Goal: Information Seeking & Learning: Find specific fact

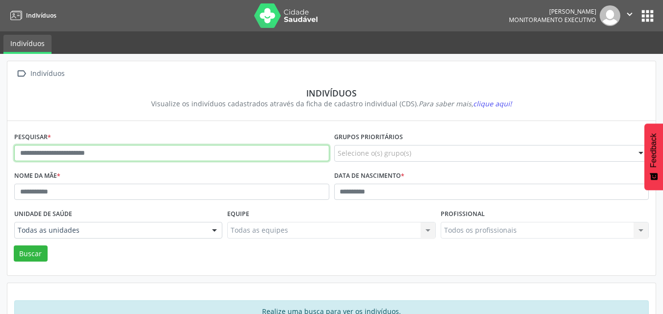
click at [132, 158] on input "text" at bounding box center [171, 153] width 315 height 17
click at [14, 246] on button "Buscar" at bounding box center [31, 254] width 34 height 17
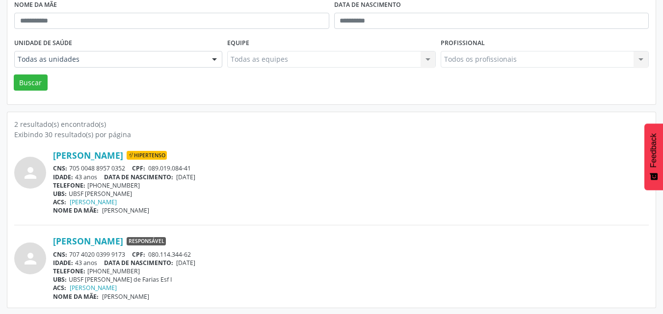
scroll to position [172, 0]
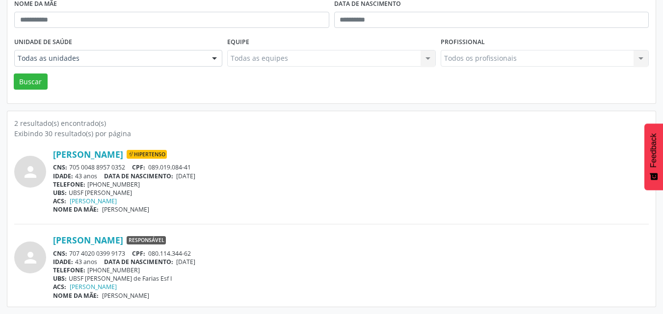
drag, startPoint x: 51, startPoint y: 154, endPoint x: 146, endPoint y: 154, distance: 95.2
click at [146, 154] on div "person [PERSON_NAME] Hipertenso CNS: 705 0048 8957 0352 CPF: 089.019.084-41 IDA…" at bounding box center [331, 181] width 634 height 65
copy div "[PERSON_NAME]"
click at [168, 168] on span "089.019.084-41" at bounding box center [169, 167] width 43 height 8
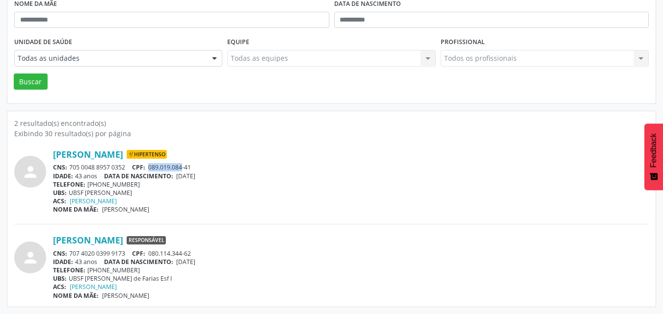
drag, startPoint x: 127, startPoint y: 170, endPoint x: 71, endPoint y: 168, distance: 56.5
click at [71, 168] on div "CNS: 705 0048 8957 0352 CPF: 089.019.084-41" at bounding box center [351, 167] width 596 height 8
copy div "705 0048 8957 0352"
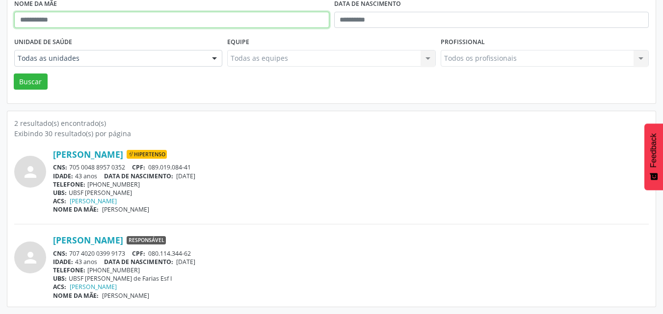
click at [261, 23] on input "text" at bounding box center [171, 20] width 315 height 17
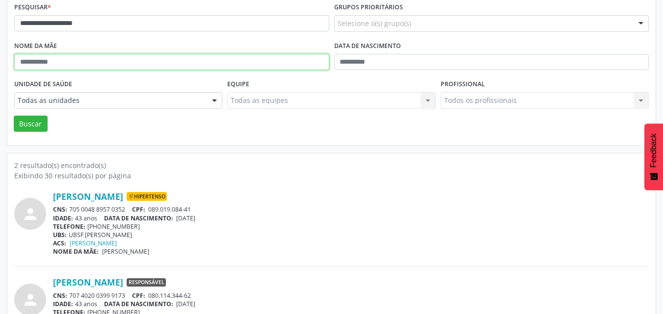
scroll to position [74, 0]
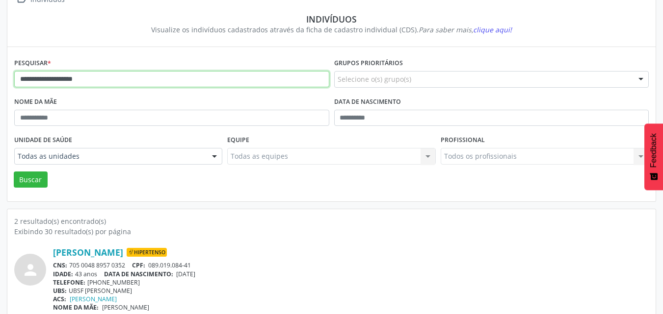
drag, startPoint x: 166, startPoint y: 78, endPoint x: 0, endPoint y: 55, distance: 167.3
click at [0, 55] on div "**********" at bounding box center [331, 196] width 663 height 433
paste input "****"
click at [14, 172] on button "Buscar" at bounding box center [31, 180] width 34 height 17
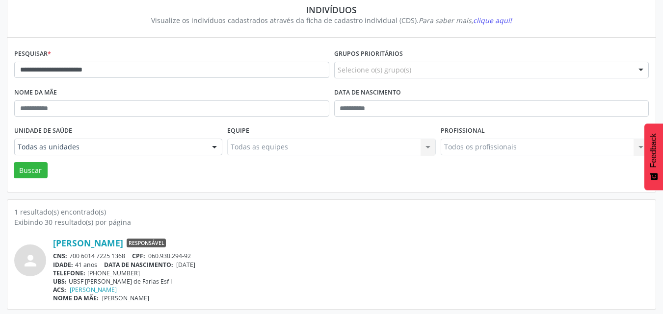
scroll to position [86, 0]
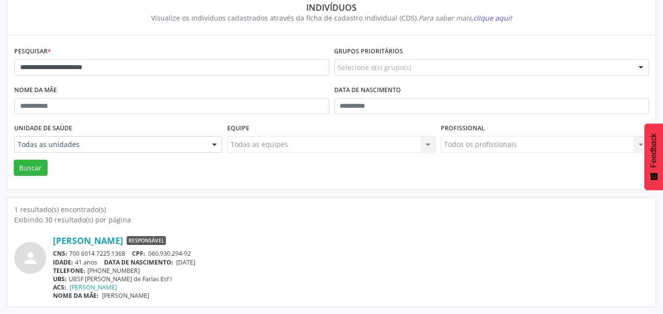
drag, startPoint x: 129, startPoint y: 254, endPoint x: 70, endPoint y: 251, distance: 59.4
click at [70, 251] on div "CNS: 700 6014 7225 1368 CPF: 060.930.294-92" at bounding box center [351, 254] width 596 height 8
copy div "700 6014 7225 1368"
drag, startPoint x: 201, startPoint y: 255, endPoint x: 152, endPoint y: 256, distance: 49.1
click at [152, 256] on div "CNS: 700 6014 7225 1368 CPF: 060.930.294-92" at bounding box center [351, 254] width 596 height 8
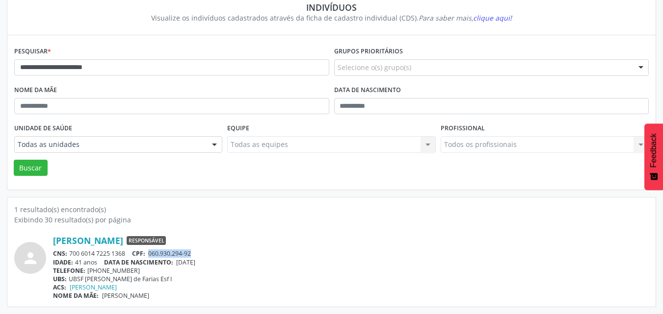
copy span "060.930.294-92"
drag, startPoint x: 222, startPoint y: 262, endPoint x: 181, endPoint y: 262, distance: 41.7
click at [181, 262] on div "IDADE: 41 anos DATA DE NASCIMENTO: [DEMOGRAPHIC_DATA]" at bounding box center [351, 263] width 596 height 8
copy span "[DATE]"
drag, startPoint x: 169, startPoint y: 73, endPoint x: 0, endPoint y: 79, distance: 169.4
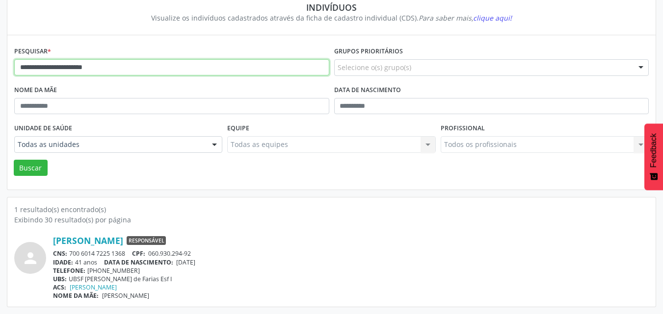
click at [0, 79] on div "**********" at bounding box center [331, 141] width 663 height 346
paste input "text"
click at [14, 160] on button "Buscar" at bounding box center [31, 168] width 34 height 17
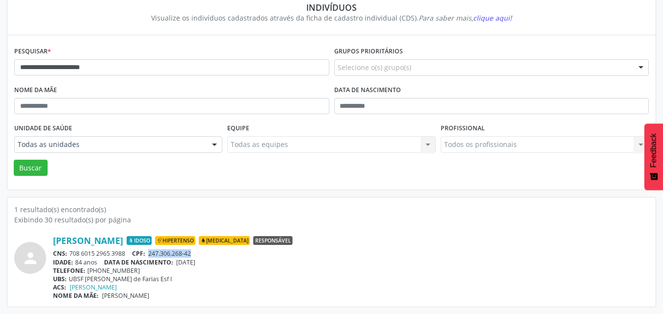
drag, startPoint x: 199, startPoint y: 253, endPoint x: 151, endPoint y: 253, distance: 47.6
click at [151, 253] on div "CNS: 708 6015 2965 3988 CPF: 247.306.268-42" at bounding box center [351, 254] width 596 height 8
copy span "247.306.268-42"
drag, startPoint x: 125, startPoint y: 252, endPoint x: 71, endPoint y: 251, distance: 54.0
click at [71, 251] on div "CNS: 708 6015 2965 3988 CPF: 247.306.268-42" at bounding box center [351, 254] width 596 height 8
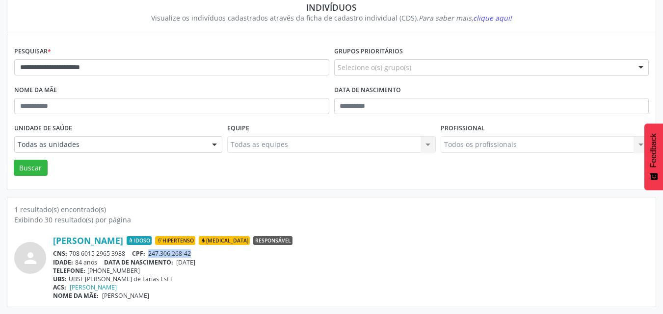
copy div "708 6015 2965 3988"
drag, startPoint x: 216, startPoint y: 262, endPoint x: 179, endPoint y: 264, distance: 37.3
click at [179, 264] on div "IDADE: 84 anos DATA DE NASCIMENTO: [DEMOGRAPHIC_DATA]" at bounding box center [351, 263] width 596 height 8
copy span "[DATE]"
drag, startPoint x: 182, startPoint y: 71, endPoint x: 0, endPoint y: 71, distance: 182.0
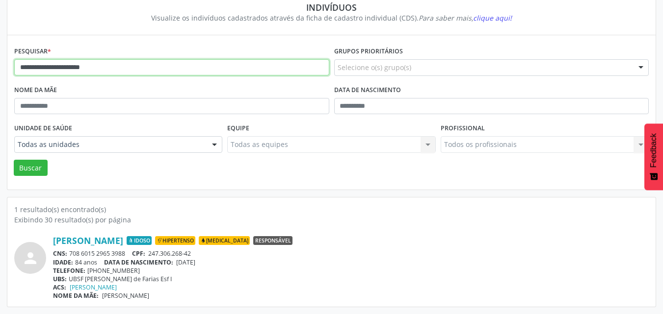
click at [0, 71] on div "**********" at bounding box center [331, 141] width 663 height 346
click at [14, 160] on button "Buscar" at bounding box center [31, 168] width 34 height 17
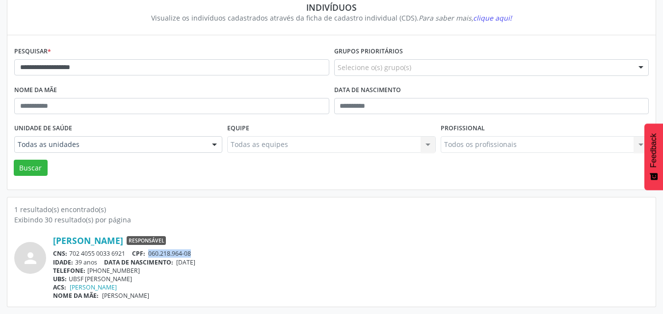
drag, startPoint x: 197, startPoint y: 251, endPoint x: 151, endPoint y: 253, distance: 46.7
click at [151, 253] on div "CNS: 702 4055 0033 6921 CPF: 060.218.964-08" at bounding box center [351, 254] width 596 height 8
copy span "060.218.964-08"
drag, startPoint x: 131, startPoint y: 252, endPoint x: 71, endPoint y: 253, distance: 59.9
click at [71, 253] on div "CNS: 702 4055 0033 6921 CPF: 060.218.964-08" at bounding box center [351, 254] width 596 height 8
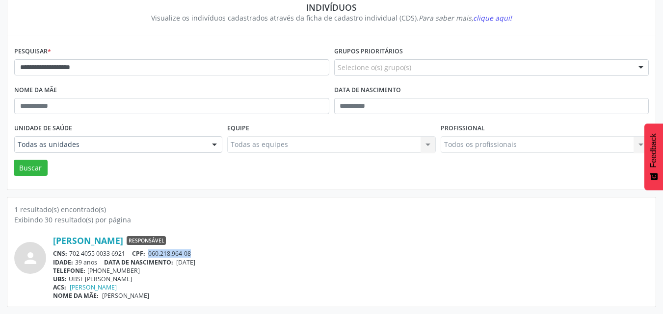
copy div "702 4055 0033 6921"
drag, startPoint x: 212, startPoint y: 263, endPoint x: 180, endPoint y: 263, distance: 32.4
click at [180, 263] on div "IDADE: 39 anos DATA DE NASCIMENTO: [DEMOGRAPHIC_DATA]" at bounding box center [351, 263] width 596 height 8
drag, startPoint x: 145, startPoint y: 67, endPoint x: 0, endPoint y: 49, distance: 145.9
click at [0, 49] on div "**********" at bounding box center [331, 141] width 663 height 346
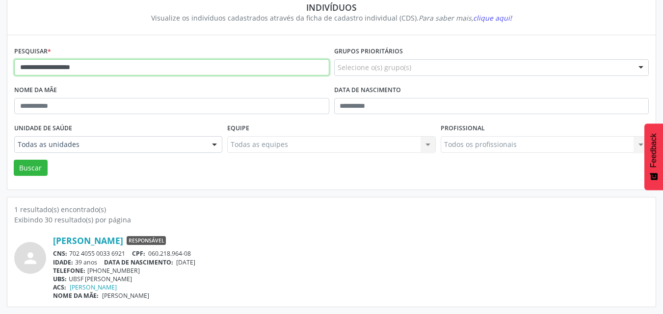
paste input "******"
click at [14, 160] on button "Buscar" at bounding box center [31, 168] width 34 height 17
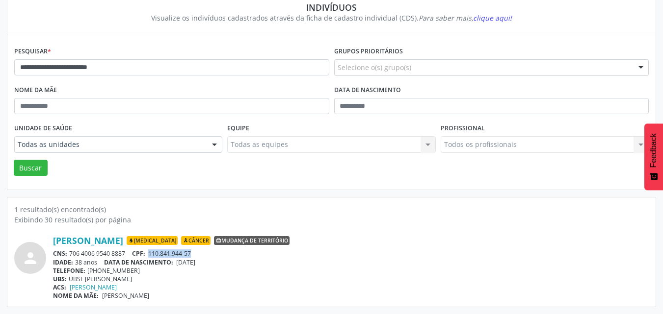
drag, startPoint x: 204, startPoint y: 252, endPoint x: 152, endPoint y: 254, distance: 52.5
click at [152, 254] on div "CNS: 706 4006 9540 8887 CPF: 110.841.944-57" at bounding box center [351, 254] width 596 height 8
drag, startPoint x: 133, startPoint y: 254, endPoint x: 70, endPoint y: 254, distance: 63.3
click at [70, 254] on div "CNS: 706 4006 9540 8887 CPF: 110.841.944-57" at bounding box center [351, 254] width 596 height 8
drag, startPoint x: 212, startPoint y: 261, endPoint x: 179, endPoint y: 264, distance: 34.0
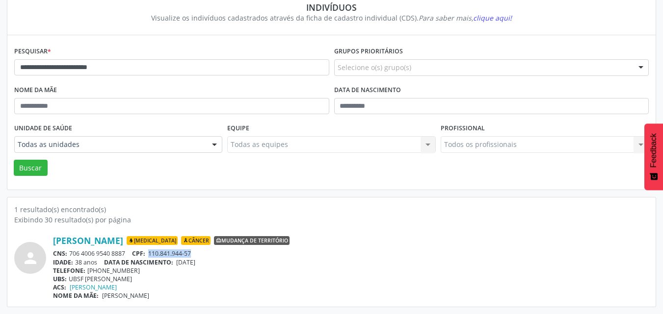
click at [179, 264] on div "IDADE: 38 anos DATA DE NASCIMENTO: [DEMOGRAPHIC_DATA]" at bounding box center [351, 263] width 596 height 8
drag, startPoint x: 252, startPoint y: 70, endPoint x: 0, endPoint y: 55, distance: 252.1
click at [0, 55] on div "**********" at bounding box center [331, 141] width 663 height 346
paste input "text"
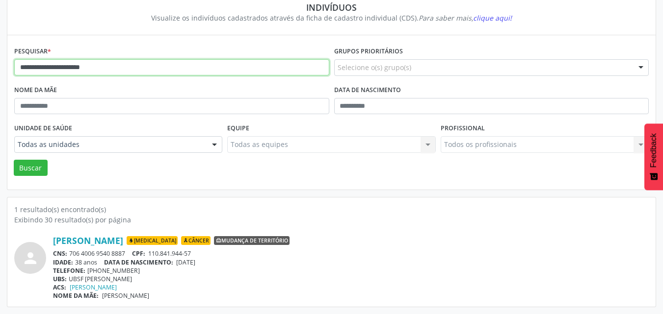
click at [14, 160] on button "Buscar" at bounding box center [31, 168] width 34 height 17
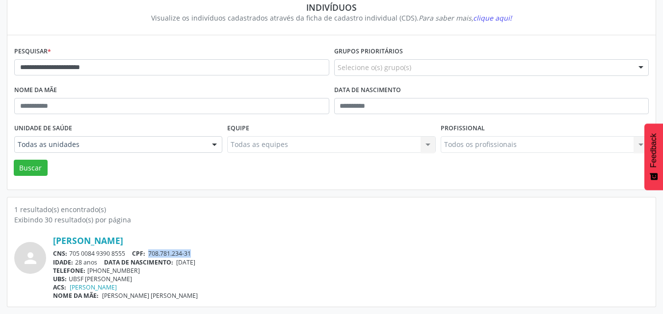
drag, startPoint x: 197, startPoint y: 251, endPoint x: 152, endPoint y: 252, distance: 45.6
click at [152, 252] on div "CNS: 705 0084 9390 8555 CPF: 708.781.234-31" at bounding box center [351, 254] width 596 height 8
drag, startPoint x: 126, startPoint y: 254, endPoint x: 69, endPoint y: 253, distance: 56.4
click at [69, 253] on div "CNS: 705 0084 9390 8555 CPF: 708.781.234-31" at bounding box center [351, 254] width 596 height 8
drag, startPoint x: 215, startPoint y: 263, endPoint x: 180, endPoint y: 260, distance: 35.9
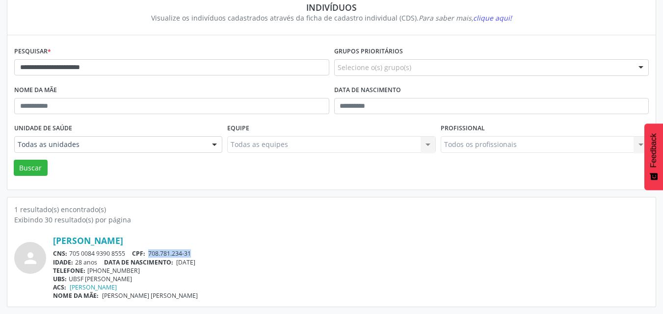
click at [180, 260] on div "IDADE: 28 anos DATA DE NASCIMENTO: [DEMOGRAPHIC_DATA]" at bounding box center [351, 263] width 596 height 8
drag, startPoint x: 149, startPoint y: 240, endPoint x: 139, endPoint y: 269, distance: 30.6
click at [139, 269] on div "TELEFONE: [PHONE_NUMBER]" at bounding box center [351, 271] width 596 height 8
drag, startPoint x: 138, startPoint y: 271, endPoint x: 87, endPoint y: 269, distance: 51.6
click at [87, 269] on div "TELEFONE: [PHONE_NUMBER]" at bounding box center [351, 271] width 596 height 8
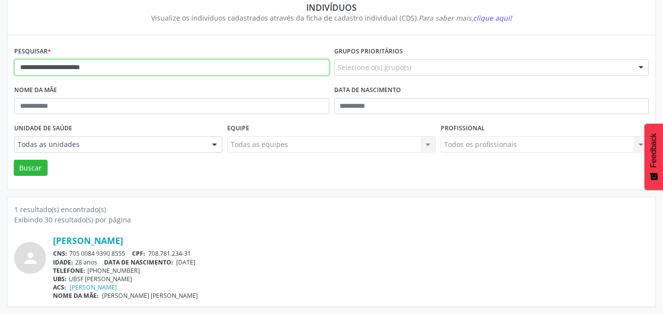
drag, startPoint x: 258, startPoint y: 67, endPoint x: 0, endPoint y: 47, distance: 258.3
click at [0, 47] on div "**********" at bounding box center [331, 141] width 663 height 346
paste input "*******"
click at [14, 160] on button "Buscar" at bounding box center [31, 168] width 34 height 17
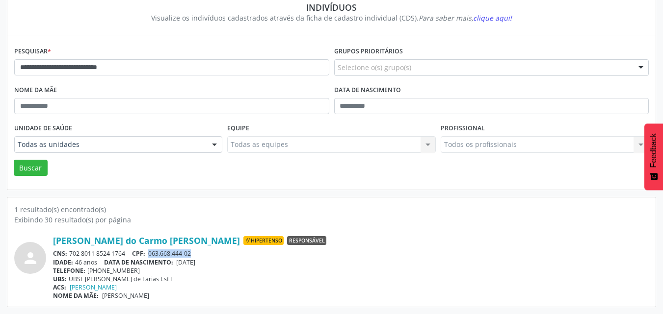
drag, startPoint x: 199, startPoint y: 251, endPoint x: 152, endPoint y: 251, distance: 47.1
click at [152, 251] on div "CNS: 702 8011 8524 1764 CPF: 063.668.444-02" at bounding box center [351, 254] width 596 height 8
drag, startPoint x: 116, startPoint y: 253, endPoint x: 70, endPoint y: 250, distance: 46.2
click at [70, 250] on div "CNS: 702 8011 8524 1764 CPF: 063.668.444-02" at bounding box center [351, 254] width 596 height 8
drag, startPoint x: 217, startPoint y: 261, endPoint x: 180, endPoint y: 266, distance: 38.2
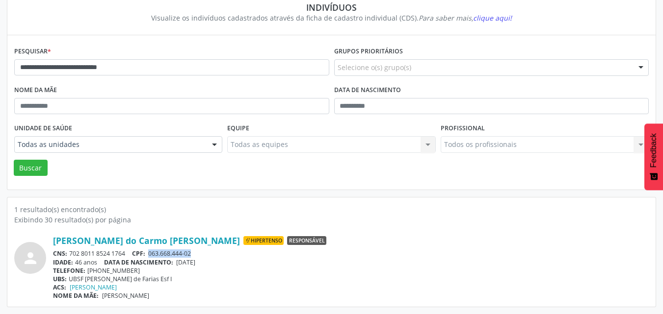
click at [180, 266] on div "IDADE: 46 anos DATA DE NASCIMENTO: [DEMOGRAPHIC_DATA]" at bounding box center [351, 263] width 596 height 8
drag, startPoint x: 140, startPoint y: 272, endPoint x: 88, endPoint y: 268, distance: 52.6
click at [88, 268] on div "TELEFONE: [PHONE_NUMBER]" at bounding box center [351, 271] width 596 height 8
drag, startPoint x: 179, startPoint y: 71, endPoint x: 0, endPoint y: 18, distance: 186.3
click at [0, 18] on div "**********" at bounding box center [331, 141] width 663 height 346
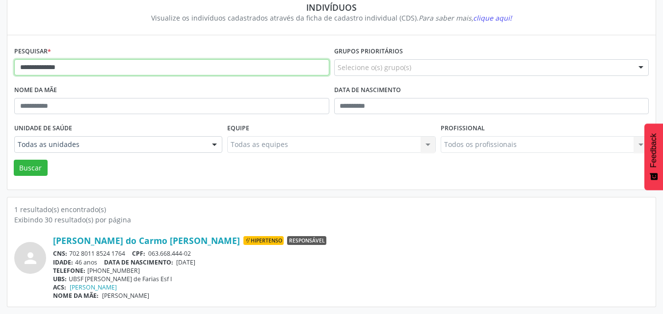
click at [14, 160] on button "Buscar" at bounding box center [31, 168] width 34 height 17
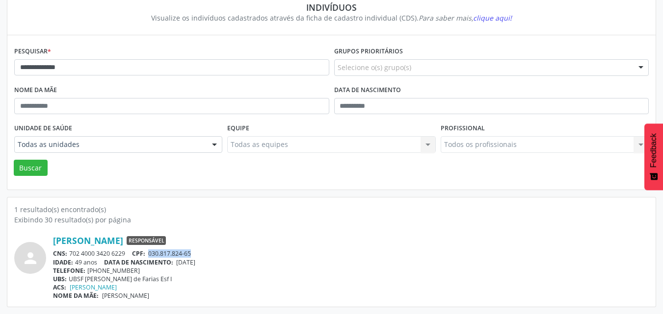
drag, startPoint x: 200, startPoint y: 256, endPoint x: 152, endPoint y: 255, distance: 48.1
click at [152, 255] on div "CNS: 702 4000 3420 6229 CPF: 030.817.824-65" at bounding box center [351, 254] width 596 height 8
drag, startPoint x: 128, startPoint y: 254, endPoint x: 70, endPoint y: 253, distance: 57.9
click at [70, 253] on div "CNS: 702 4000 3420 6229 CPF: 030.817.824-65" at bounding box center [351, 254] width 596 height 8
drag, startPoint x: 217, startPoint y: 263, endPoint x: 181, endPoint y: 263, distance: 36.8
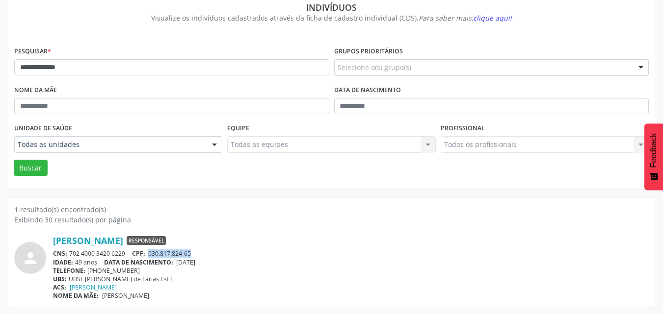
click at [181, 263] on div "IDADE: 49 anos DATA DE NASCIMENTO: [DEMOGRAPHIC_DATA]" at bounding box center [351, 263] width 596 height 8
drag, startPoint x: 203, startPoint y: 67, endPoint x: 0, endPoint y: 53, distance: 203.6
click at [0, 53] on div "**********" at bounding box center [331, 141] width 663 height 346
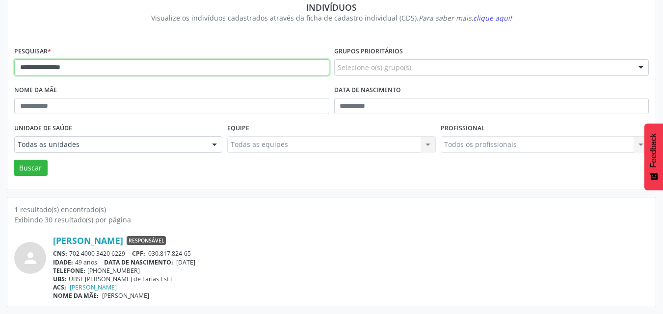
click at [14, 160] on button "Buscar" at bounding box center [31, 168] width 34 height 17
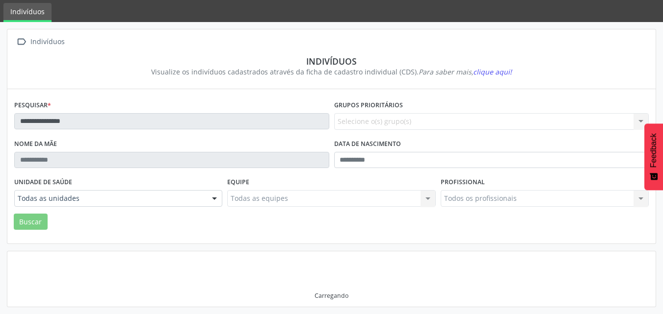
scroll to position [29, 0]
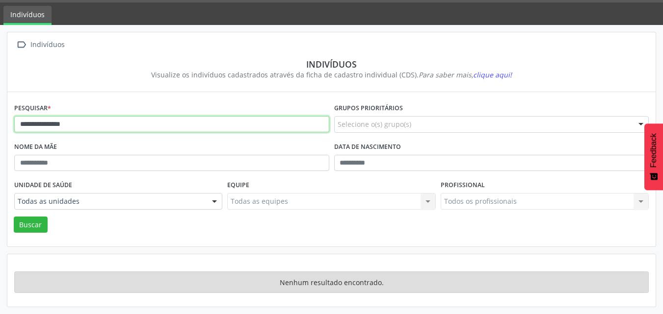
click at [116, 125] on input "**********" at bounding box center [171, 124] width 315 height 17
click at [92, 123] on input "**********" at bounding box center [171, 124] width 315 height 17
drag, startPoint x: 90, startPoint y: 123, endPoint x: 0, endPoint y: 120, distance: 89.8
click at [0, 120] on div "**********" at bounding box center [331, 169] width 663 height 289
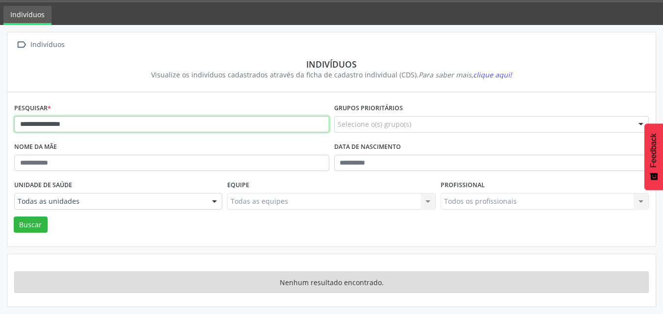
paste input "*********"
click at [14, 217] on button "Buscar" at bounding box center [31, 225] width 34 height 17
click at [23, 124] on input "**********" at bounding box center [171, 124] width 315 height 17
click at [14, 217] on button "Buscar" at bounding box center [31, 225] width 34 height 17
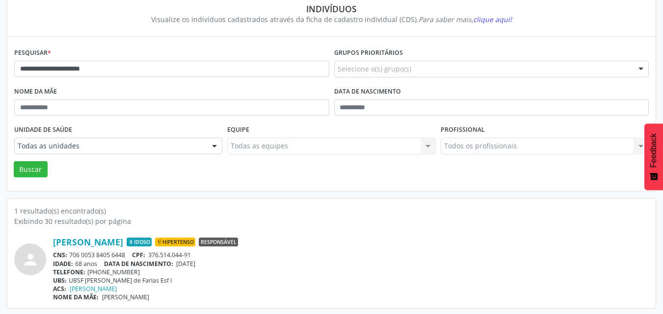
scroll to position [86, 0]
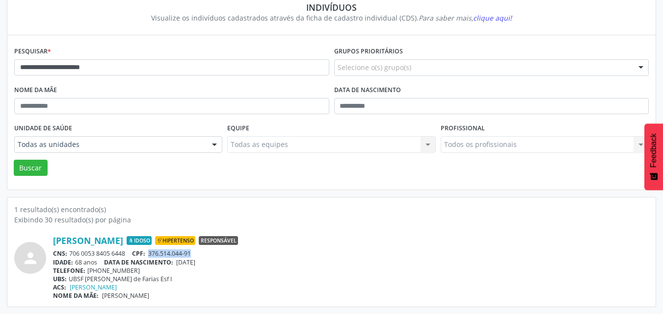
drag, startPoint x: 206, startPoint y: 255, endPoint x: 149, endPoint y: 255, distance: 56.9
click at [149, 255] on div "CNS: 706 0053 8405 6448 CPF: 376.514.044-91" at bounding box center [351, 254] width 596 height 8
drag, startPoint x: 128, startPoint y: 256, endPoint x: 72, endPoint y: 255, distance: 55.9
click at [72, 255] on div "CNS: 706 0053 8405 6448 CPF: 376.514.044-91" at bounding box center [351, 254] width 596 height 8
drag, startPoint x: 222, startPoint y: 264, endPoint x: 180, endPoint y: 262, distance: 41.8
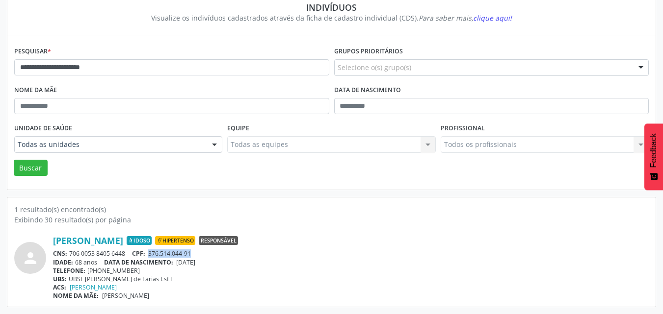
click at [180, 262] on div "IDADE: 68 anos DATA DE NASCIMENTO: [DEMOGRAPHIC_DATA]" at bounding box center [351, 263] width 596 height 8
drag, startPoint x: 138, startPoint y: 271, endPoint x: 88, endPoint y: 271, distance: 49.6
click at [88, 271] on div "TELEFONE: [PHONE_NUMBER]" at bounding box center [351, 271] width 596 height 8
drag, startPoint x: 131, startPoint y: 241, endPoint x: 206, endPoint y: 121, distance: 142.0
click at [206, 121] on div "Nome da mãe" at bounding box center [172, 102] width 320 height 38
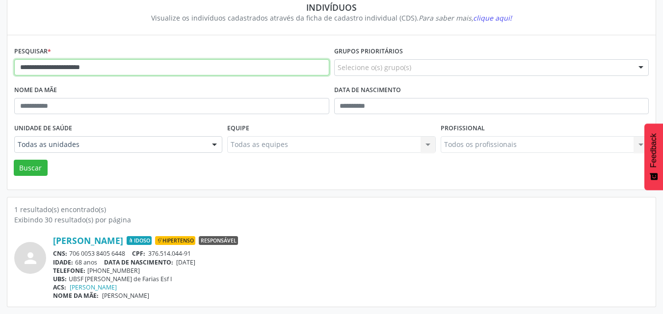
drag, startPoint x: 130, startPoint y: 65, endPoint x: 0, endPoint y: 52, distance: 130.2
click at [0, 52] on div "**********" at bounding box center [331, 141] width 663 height 346
paste input "****"
click at [14, 160] on button "Buscar" at bounding box center [31, 168] width 34 height 17
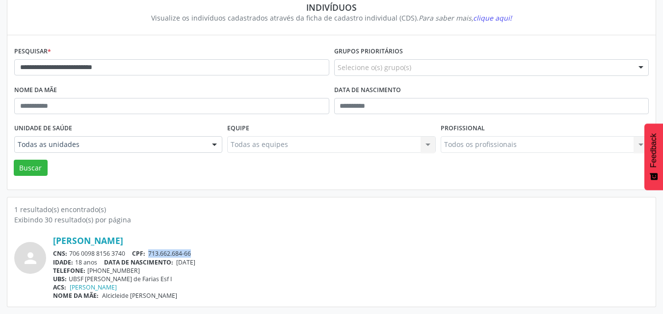
drag, startPoint x: 197, startPoint y: 256, endPoint x: 151, endPoint y: 253, distance: 46.2
click at [151, 253] on div "CNS: 706 0098 8156 3740 CPF: 713.662.684-66" at bounding box center [351, 254] width 596 height 8
drag, startPoint x: 113, startPoint y: 251, endPoint x: 71, endPoint y: 251, distance: 42.2
click at [71, 251] on div "CNS: 706 0098 8156 3740 CPF: 713.662.684-66" at bounding box center [351, 254] width 596 height 8
drag, startPoint x: 211, startPoint y: 263, endPoint x: 180, endPoint y: 262, distance: 31.9
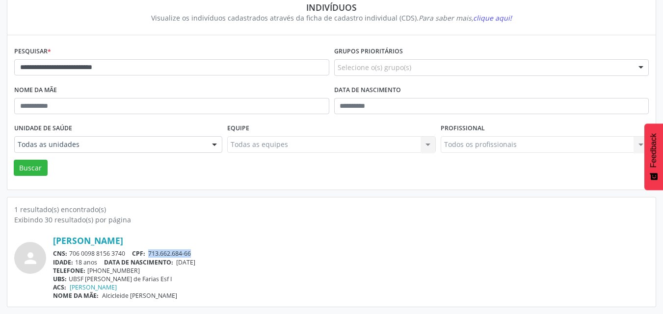
click at [180, 262] on div "IDADE: 18 anos DATA DE NASCIMENTO: [DEMOGRAPHIC_DATA]" at bounding box center [351, 263] width 596 height 8
drag, startPoint x: 184, startPoint y: 69, endPoint x: 0, endPoint y: 66, distance: 184.0
click at [0, 66] on div "**********" at bounding box center [331, 141] width 663 height 346
paste input "text"
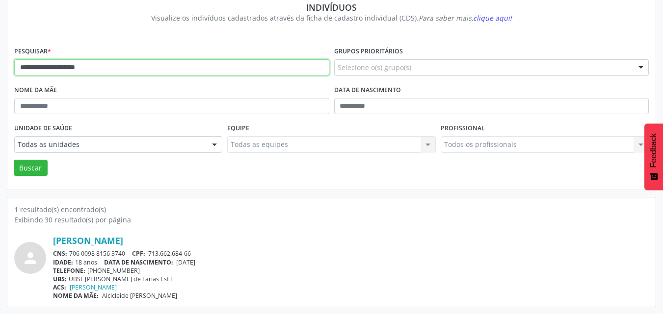
click at [14, 160] on button "Buscar" at bounding box center [31, 168] width 34 height 17
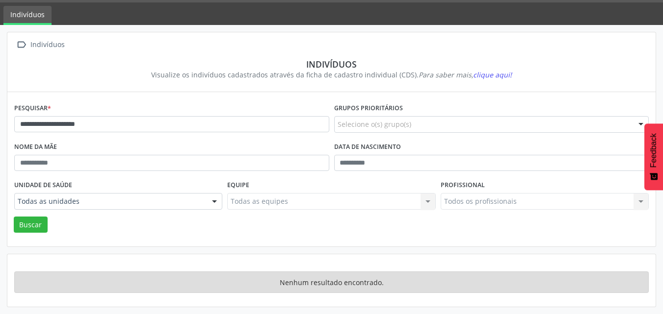
scroll to position [29, 0]
drag, startPoint x: 112, startPoint y: 122, endPoint x: 72, endPoint y: 125, distance: 40.8
click at [72, 125] on input "**********" at bounding box center [171, 124] width 315 height 17
click at [14, 217] on button "Buscar" at bounding box center [31, 225] width 34 height 17
type input "**********"
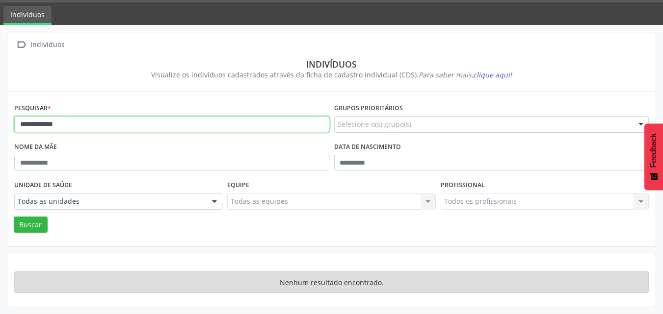
click at [14, 217] on button "Buscar" at bounding box center [31, 225] width 34 height 17
drag, startPoint x: 103, startPoint y: 124, endPoint x: 0, endPoint y: 130, distance: 103.2
click at [0, 130] on div "**********" at bounding box center [331, 169] width 663 height 289
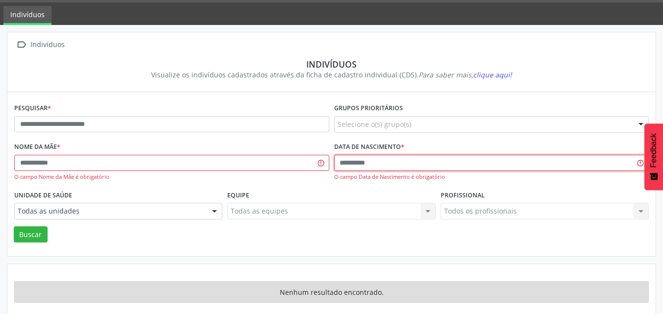
click at [343, 164] on input "text" at bounding box center [491, 163] width 315 height 17
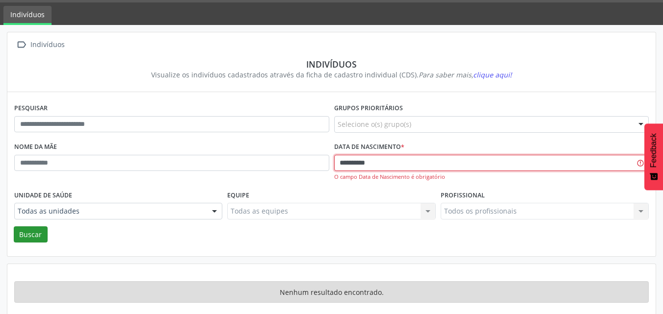
type input "**********"
click at [36, 233] on button "Buscar" at bounding box center [31, 235] width 34 height 17
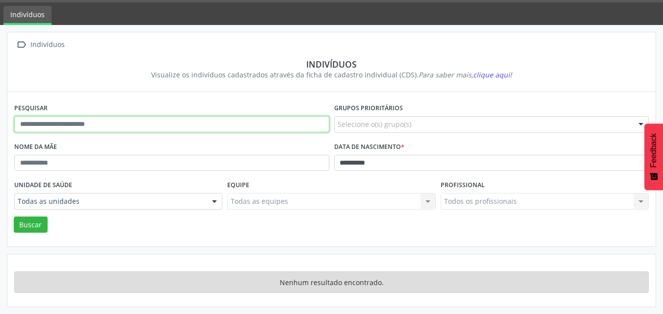
click at [257, 126] on input "text" at bounding box center [171, 124] width 315 height 17
click at [14, 217] on button "Buscar" at bounding box center [31, 225] width 34 height 17
click at [257, 126] on input "*****" at bounding box center [171, 124] width 315 height 17
click at [14, 217] on button "Buscar" at bounding box center [31, 225] width 34 height 17
drag, startPoint x: 249, startPoint y: 125, endPoint x: 0, endPoint y: 115, distance: 249.4
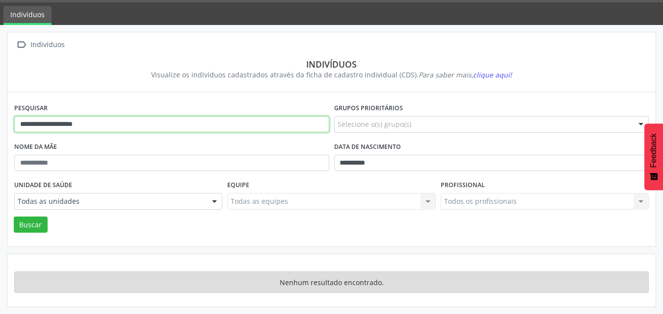
click at [0, 115] on div "**********" at bounding box center [331, 169] width 663 height 289
paste input "****"
click at [14, 217] on button "Buscar" at bounding box center [31, 225] width 34 height 17
drag, startPoint x: 129, startPoint y: 121, endPoint x: 79, endPoint y: 120, distance: 50.1
click at [79, 120] on input "**********" at bounding box center [171, 124] width 315 height 17
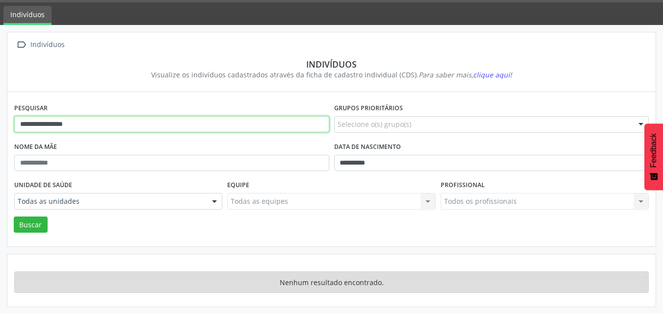
type input "**********"
click at [14, 217] on button "Buscar" at bounding box center [31, 225] width 34 height 17
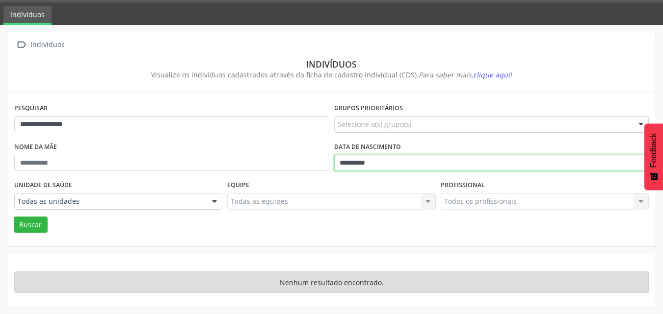
drag, startPoint x: 457, startPoint y: 166, endPoint x: 322, endPoint y: 166, distance: 134.9
click at [322, 166] on div "**********" at bounding box center [331, 159] width 639 height 38
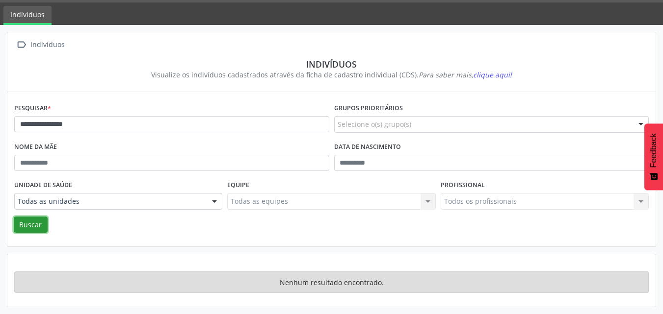
click at [37, 227] on button "Buscar" at bounding box center [31, 225] width 34 height 17
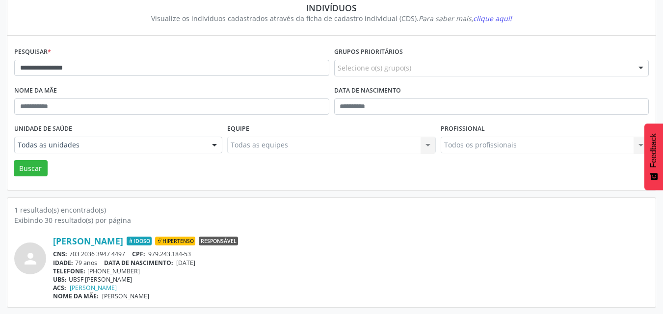
scroll to position [86, 0]
drag, startPoint x: 198, startPoint y: 254, endPoint x: 151, endPoint y: 253, distance: 46.6
click at [151, 253] on div "CNS: 703 2036 3947 4497 CPF: 979.243.184-53" at bounding box center [351, 254] width 596 height 8
drag, startPoint x: 128, startPoint y: 253, endPoint x: 69, endPoint y: 256, distance: 58.9
click at [69, 256] on div "CNS: 703 2036 3947 4497 CPF: 979.243.184-53" at bounding box center [351, 254] width 596 height 8
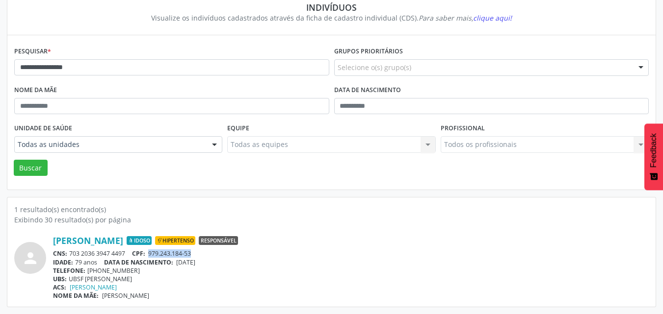
drag, startPoint x: 206, startPoint y: 264, endPoint x: 180, endPoint y: 265, distance: 26.5
click at [180, 265] on div "IDADE: 79 anos DATA DE NASCIMENTO: [DEMOGRAPHIC_DATA]" at bounding box center [351, 263] width 596 height 8
drag, startPoint x: 138, startPoint y: 271, endPoint x: 89, endPoint y: 272, distance: 49.1
click at [89, 272] on div "TELEFONE: [PHONE_NUMBER]" at bounding box center [351, 271] width 596 height 8
drag, startPoint x: 181, startPoint y: 64, endPoint x: 0, endPoint y: 64, distance: 180.6
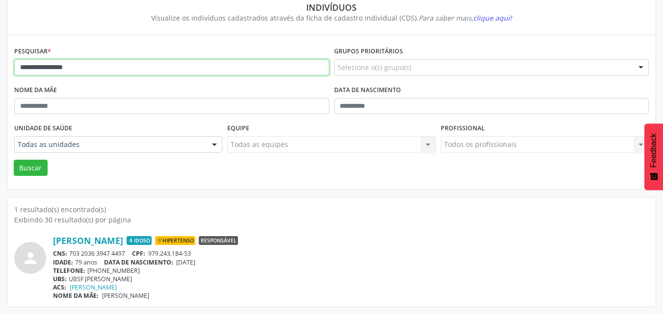
click at [0, 64] on div "**********" at bounding box center [331, 141] width 663 height 346
paste input "**********"
click at [14, 160] on button "Buscar" at bounding box center [31, 168] width 34 height 17
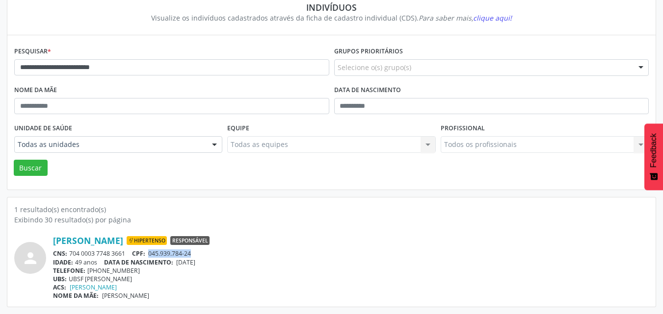
drag, startPoint x: 203, startPoint y: 252, endPoint x: 152, endPoint y: 253, distance: 51.5
click at [152, 253] on div "CNS: 704 0003 7748 3661 CPF: 045.939.784-24" at bounding box center [351, 254] width 596 height 8
drag, startPoint x: 128, startPoint y: 254, endPoint x: 72, endPoint y: 251, distance: 56.0
click at [72, 251] on div "CNS: 704 0003 7748 3661 CPF: 045.939.784-24" at bounding box center [351, 254] width 596 height 8
drag, startPoint x: 217, startPoint y: 262, endPoint x: 179, endPoint y: 263, distance: 37.8
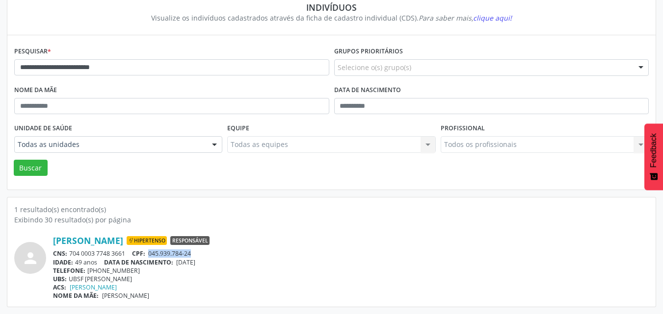
click at [179, 263] on div "IDADE: 49 anos DATA DE NASCIMENTO: [DEMOGRAPHIC_DATA]" at bounding box center [351, 263] width 596 height 8
drag, startPoint x: 138, startPoint y: 273, endPoint x: 87, endPoint y: 271, distance: 51.1
click at [87, 271] on div "TELEFONE: [PHONE_NUMBER]" at bounding box center [351, 271] width 596 height 8
drag, startPoint x: 146, startPoint y: 68, endPoint x: 0, endPoint y: 64, distance: 145.8
click at [0, 64] on div "**********" at bounding box center [331, 141] width 663 height 346
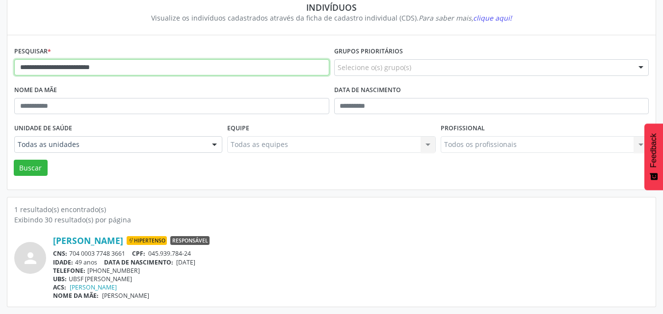
paste input "text"
type input "**********"
click at [14, 160] on button "Buscar" at bounding box center [31, 168] width 34 height 17
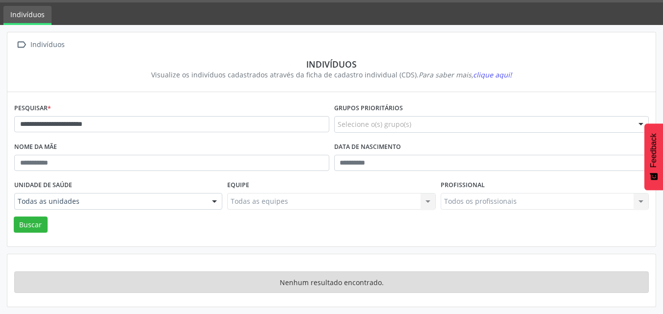
scroll to position [29, 0]
drag, startPoint x: 142, startPoint y: 120, endPoint x: 0, endPoint y: 111, distance: 142.6
click at [0, 111] on div "**********" at bounding box center [331, 169] width 663 height 289
click at [14, 217] on button "Buscar" at bounding box center [31, 225] width 34 height 17
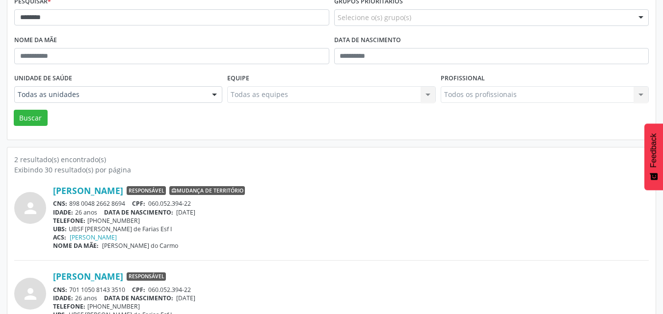
scroll to position [74, 0]
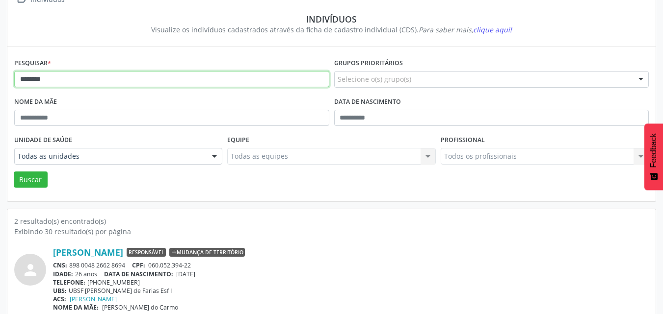
drag, startPoint x: 180, startPoint y: 82, endPoint x: 0, endPoint y: 71, distance: 180.4
click at [0, 71] on div " Indivíduos Indivíduos Visualize os indivíduos cadastrados através da ficha de…" at bounding box center [331, 196] width 663 height 433
click at [14, 172] on button "Buscar" at bounding box center [31, 180] width 34 height 17
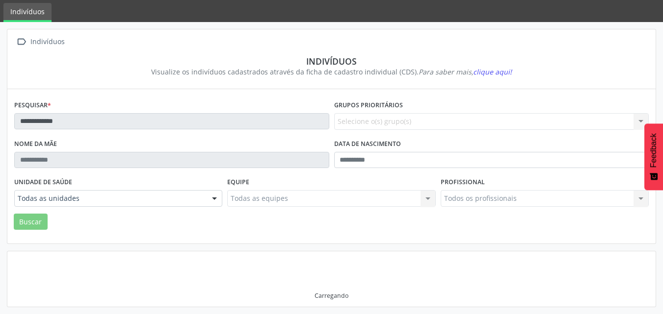
scroll to position [29, 0]
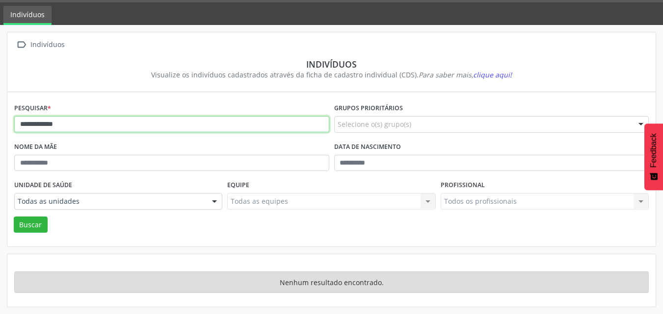
drag, startPoint x: 208, startPoint y: 125, endPoint x: 0, endPoint y: 102, distance: 209.3
click at [0, 102] on div "**********" at bounding box center [331, 169] width 663 height 289
paste input "**********"
click at [14, 217] on button "Buscar" at bounding box center [31, 225] width 34 height 17
drag, startPoint x: 164, startPoint y: 123, endPoint x: 86, endPoint y: 124, distance: 78.0
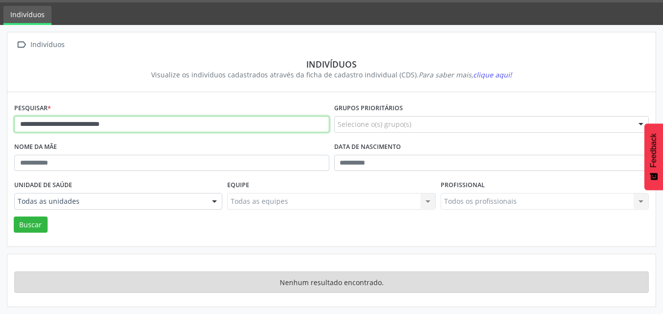
click at [86, 124] on input "**********" at bounding box center [171, 124] width 315 height 17
click at [52, 122] on input "**********" at bounding box center [171, 124] width 315 height 17
drag, startPoint x: 52, startPoint y: 122, endPoint x: 3, endPoint y: 121, distance: 48.6
click at [3, 121] on div "**********" at bounding box center [331, 169] width 663 height 289
click at [14, 217] on button "Buscar" at bounding box center [31, 225] width 34 height 17
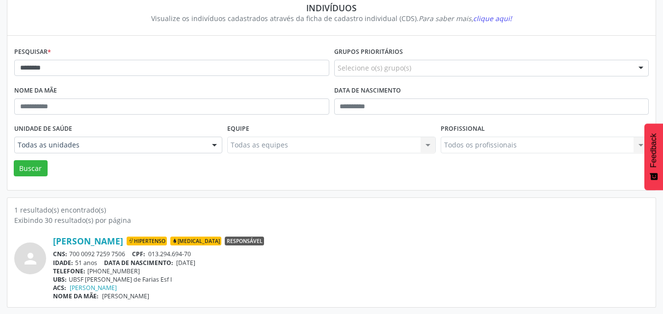
scroll to position [86, 0]
drag, startPoint x: 200, startPoint y: 252, endPoint x: 152, endPoint y: 252, distance: 47.6
click at [152, 252] on div "CNS: 700 0092 7259 7506 CPF: 013.294.694-70" at bounding box center [351, 254] width 596 height 8
drag, startPoint x: 132, startPoint y: 252, endPoint x: 69, endPoint y: 253, distance: 63.8
click at [69, 253] on div "CNS: 700 0092 7259 7506 CPF: 013.294.694-70" at bounding box center [351, 254] width 596 height 8
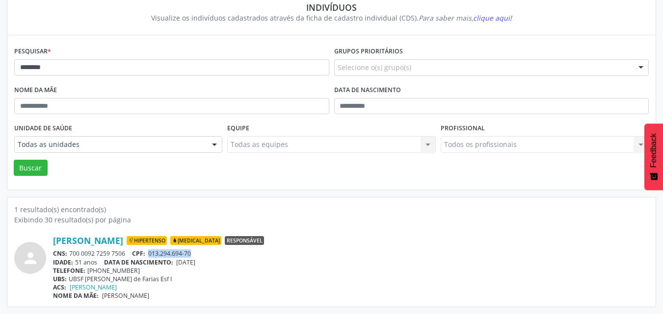
drag, startPoint x: 214, startPoint y: 265, endPoint x: 204, endPoint y: 269, distance: 11.0
click at [180, 262] on div "IDADE: 51 anos DATA DE NASCIMENTO: [DEMOGRAPHIC_DATA]" at bounding box center [351, 263] width 596 height 8
drag, startPoint x: 157, startPoint y: 69, endPoint x: 0, endPoint y: 64, distance: 156.6
click at [0, 64] on div " Indivíduos Indivíduos Visualize os indivíduos cadastrados através da ficha de…" at bounding box center [331, 141] width 663 height 346
paste input "**********"
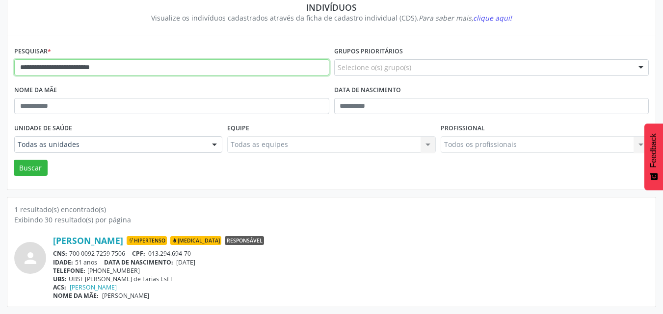
click at [14, 160] on button "Buscar" at bounding box center [31, 168] width 34 height 17
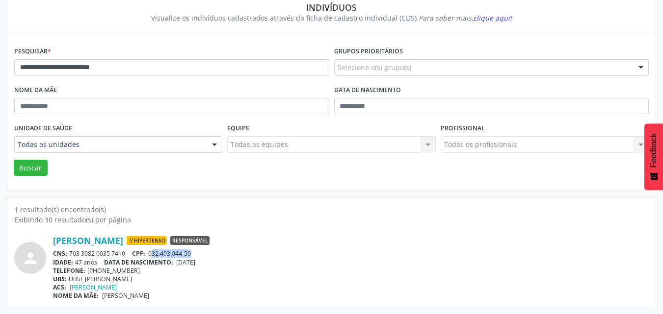
drag, startPoint x: 201, startPoint y: 252, endPoint x: 153, endPoint y: 252, distance: 48.1
click at [153, 252] on div "CNS: 703 3082 0035 7410 CPF: 032.493.044-50" at bounding box center [351, 254] width 596 height 8
click at [191, 253] on span "032.493.044-50" at bounding box center [169, 254] width 43 height 8
drag, startPoint x: 206, startPoint y: 252, endPoint x: 152, endPoint y: 255, distance: 53.6
click at [152, 255] on div "CNS: 703 3082 0035 7410 CPF: 032.493.044-50" at bounding box center [351, 254] width 596 height 8
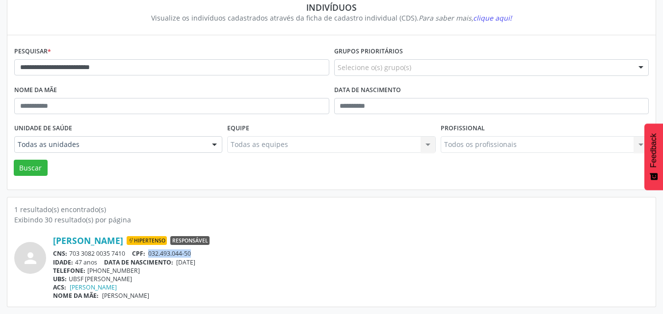
drag, startPoint x: 127, startPoint y: 255, endPoint x: 70, endPoint y: 252, distance: 56.5
click at [70, 252] on div "CNS: 703 3082 0035 7410 CPF: 032.493.044-50" at bounding box center [351, 254] width 596 height 8
drag, startPoint x: 128, startPoint y: 274, endPoint x: 88, endPoint y: 272, distance: 40.3
click at [88, 272] on div "TELEFONE: [PHONE_NUMBER]" at bounding box center [351, 271] width 596 height 8
drag, startPoint x: 211, startPoint y: 64, endPoint x: 0, endPoint y: 57, distance: 211.6
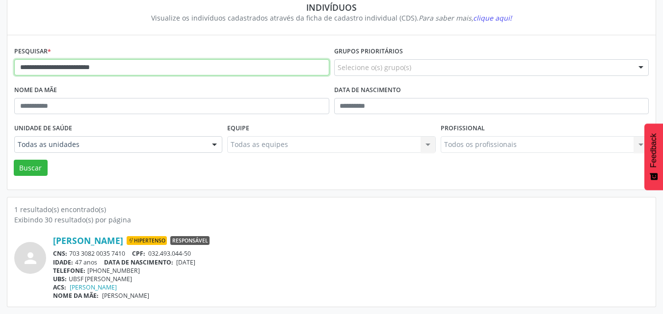
click at [0, 57] on div "**********" at bounding box center [331, 141] width 663 height 346
click at [14, 160] on button "Buscar" at bounding box center [31, 168] width 34 height 17
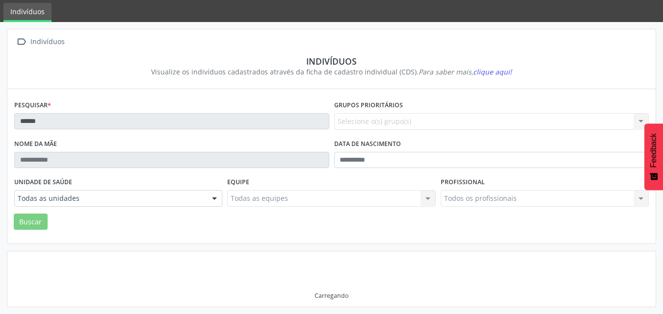
scroll to position [29, 0]
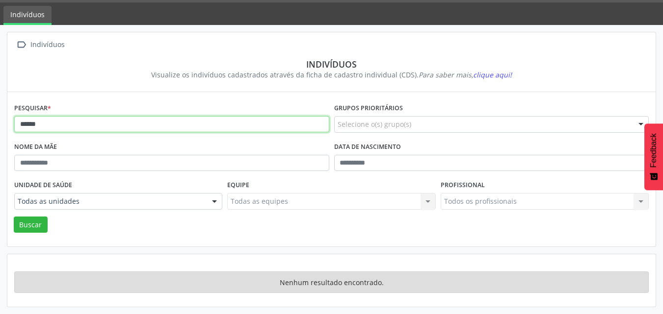
click at [120, 124] on input "******" at bounding box center [171, 124] width 315 height 17
click at [14, 217] on button "Buscar" at bounding box center [31, 225] width 34 height 17
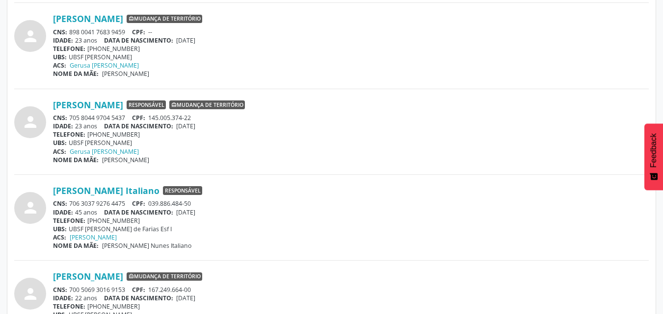
scroll to position [2139, 0]
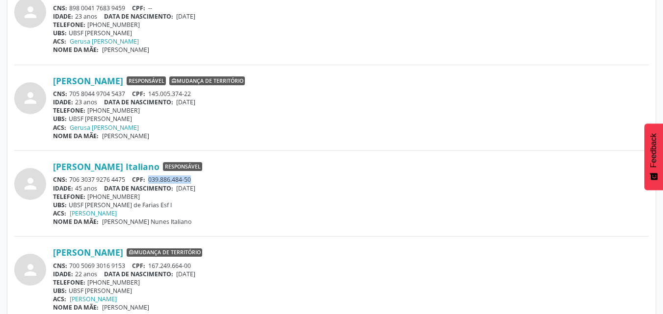
drag, startPoint x: 203, startPoint y: 179, endPoint x: 152, endPoint y: 180, distance: 50.6
click at [152, 180] on div "CNS: 706 3037 9276 4475 CPF: 039.886.484-50" at bounding box center [351, 180] width 596 height 8
drag, startPoint x: 128, startPoint y: 177, endPoint x: 72, endPoint y: 178, distance: 56.0
click at [72, 178] on div "CNS: 706 3037 9276 4475 CPF: 039.886.484-50" at bounding box center [351, 180] width 596 height 8
drag, startPoint x: 218, startPoint y: 183, endPoint x: 179, endPoint y: 184, distance: 39.8
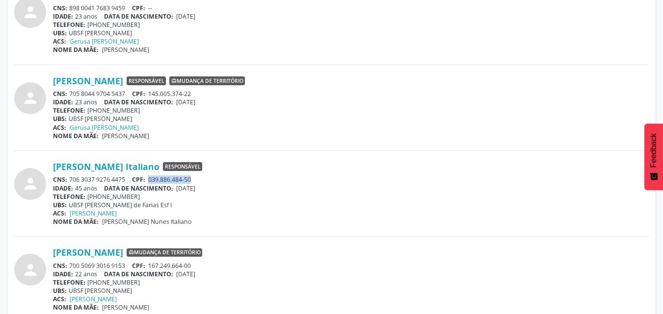
click at [179, 184] on div "[PERSON_NAME] Italiano Responsável CNS: 706 3037 9276 4475 CPF: 039.886.484-50 …" at bounding box center [351, 193] width 596 height 65
drag, startPoint x: 212, startPoint y: 187, endPoint x: 180, endPoint y: 188, distance: 31.9
click at [180, 188] on div "IDADE: 45 anos DATA DE NASCIMENTO: [DEMOGRAPHIC_DATA]" at bounding box center [351, 188] width 596 height 8
drag, startPoint x: 139, startPoint y: 194, endPoint x: 87, endPoint y: 197, distance: 52.1
click at [87, 197] on div "TELEFONE: [PHONE_NUMBER]" at bounding box center [351, 197] width 596 height 8
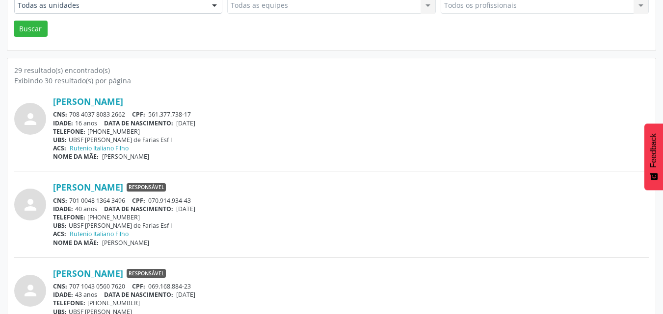
scroll to position [0, 0]
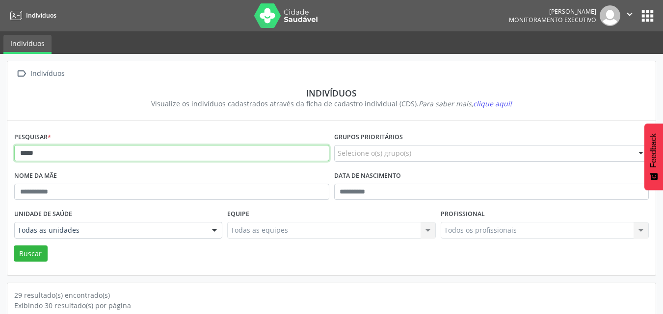
drag, startPoint x: 103, startPoint y: 157, endPoint x: 7, endPoint y: 157, distance: 96.2
click at [7, 157] on div " Indivíduos Indivíduos Visualize os indivíduos cadastrados através da ficha de…" at bounding box center [331, 168] width 649 height 215
paste input "**********"
click at [14, 246] on button "Buscar" at bounding box center [31, 254] width 34 height 17
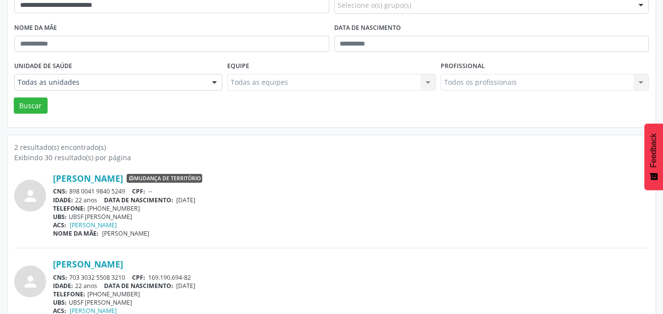
scroll to position [172, 0]
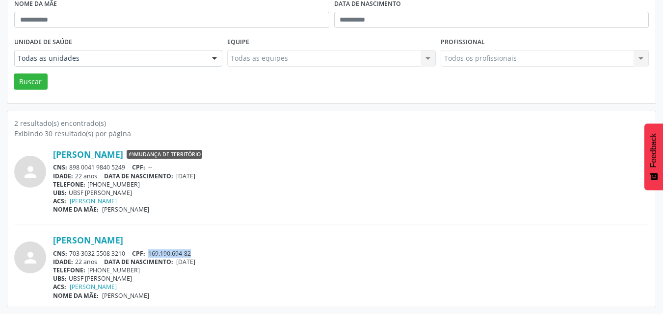
drag, startPoint x: 196, startPoint y: 254, endPoint x: 152, endPoint y: 256, distance: 44.7
click at [152, 256] on div "CNS: 703 3032 5508 3210 CPF: 169.190.694-82" at bounding box center [351, 254] width 596 height 8
drag, startPoint x: 125, startPoint y: 253, endPoint x: 71, endPoint y: 253, distance: 54.0
click at [71, 253] on div "CNS: 703 3032 5508 3210 CPF: 169.190.694-82" at bounding box center [351, 254] width 596 height 8
drag, startPoint x: 212, startPoint y: 264, endPoint x: 180, endPoint y: 265, distance: 32.9
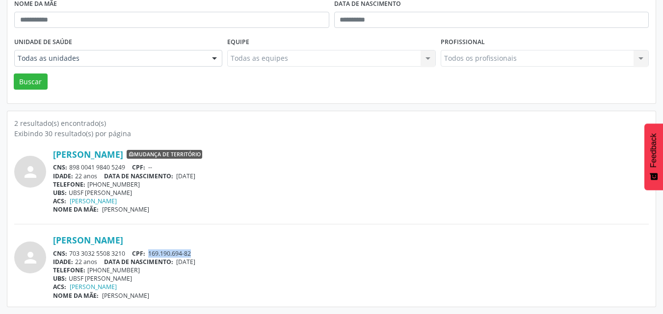
click at [180, 265] on div "IDADE: 22 anos DATA DE NASCIMENTO: [DEMOGRAPHIC_DATA]" at bounding box center [351, 262] width 596 height 8
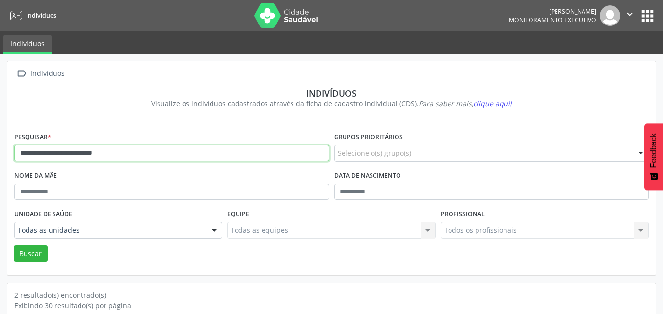
drag, startPoint x: 175, startPoint y: 147, endPoint x: 0, endPoint y: 141, distance: 175.3
click at [0, 141] on div "**********" at bounding box center [331, 270] width 663 height 433
click at [14, 246] on button "Buscar" at bounding box center [31, 254] width 34 height 17
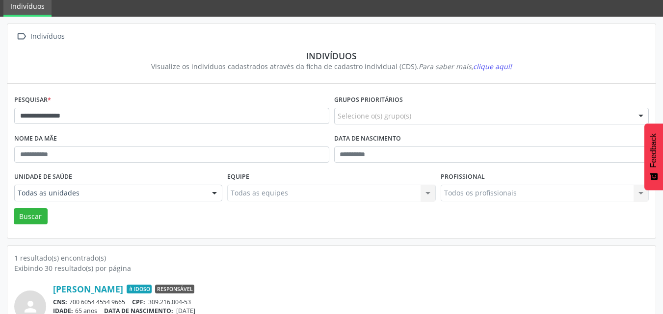
scroll to position [86, 0]
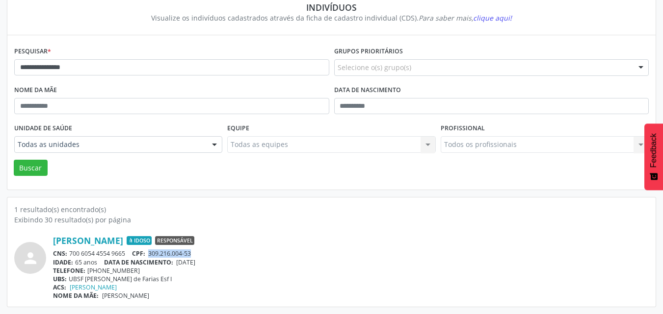
drag, startPoint x: 196, startPoint y: 255, endPoint x: 151, endPoint y: 255, distance: 44.6
click at [151, 255] on div "CNS: 700 6054 4554 9665 CPF: 309.216.004-53" at bounding box center [351, 254] width 596 height 8
drag, startPoint x: 128, startPoint y: 251, endPoint x: 71, endPoint y: 253, distance: 56.5
click at [71, 253] on div "CNS: 700 6054 4554 9665 CPF: 309.216.004-53" at bounding box center [351, 254] width 596 height 8
drag, startPoint x: 214, startPoint y: 262, endPoint x: 180, endPoint y: 262, distance: 34.3
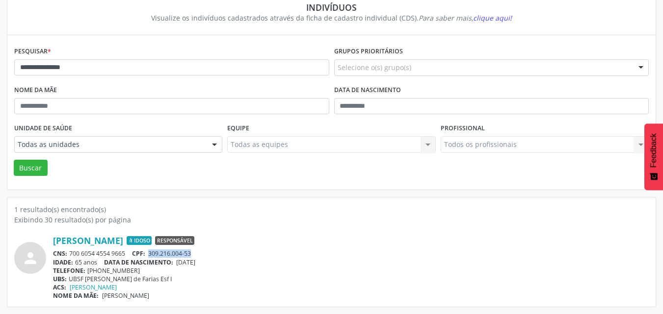
click at [180, 262] on div "IDADE: 65 anos DATA DE NASCIMENTO: [DEMOGRAPHIC_DATA]" at bounding box center [351, 263] width 596 height 8
drag, startPoint x: 138, startPoint y: 270, endPoint x: 88, endPoint y: 271, distance: 49.6
click at [88, 271] on div "TELEFONE: [PHONE_NUMBER]" at bounding box center [351, 271] width 596 height 8
drag, startPoint x: 186, startPoint y: 72, endPoint x: 0, endPoint y: 67, distance: 186.0
click at [0, 67] on div "**********" at bounding box center [331, 141] width 663 height 346
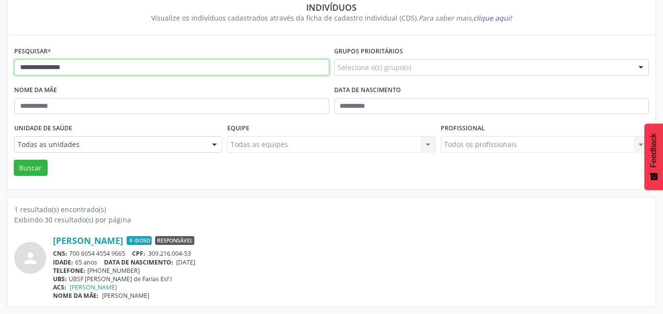
paste input "*******"
click at [14, 160] on button "Buscar" at bounding box center [31, 168] width 34 height 17
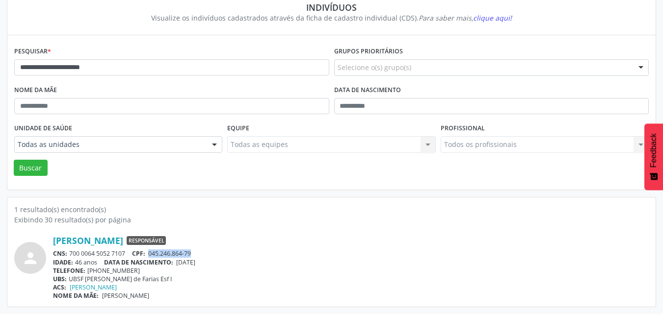
drag, startPoint x: 197, startPoint y: 254, endPoint x: 150, endPoint y: 255, distance: 47.1
click at [150, 255] on div "CNS: 700 0064 5052 7107 CPF: 045.246.864-79" at bounding box center [351, 254] width 596 height 8
drag, startPoint x: 131, startPoint y: 255, endPoint x: 69, endPoint y: 253, distance: 61.4
click at [69, 253] on div "CNS: 700 0064 5052 7107 CPF: 045.246.864-79" at bounding box center [351, 254] width 596 height 8
drag, startPoint x: 214, startPoint y: 260, endPoint x: 181, endPoint y: 262, distance: 33.9
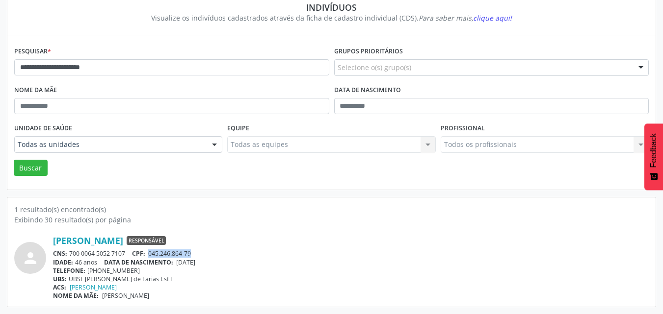
click at [181, 262] on div "IDADE: 46 anos DATA DE NASCIMENTO: [DEMOGRAPHIC_DATA]" at bounding box center [351, 263] width 596 height 8
drag, startPoint x: 182, startPoint y: 69, endPoint x: 0, endPoint y: 27, distance: 186.3
click at [0, 27] on div "**********" at bounding box center [331, 141] width 663 height 346
paste input "**********"
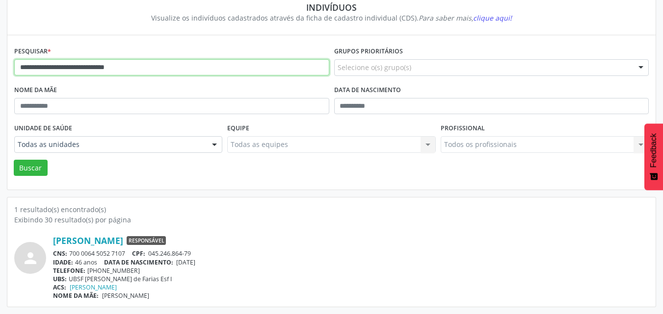
click at [14, 160] on button "Buscar" at bounding box center [31, 168] width 34 height 17
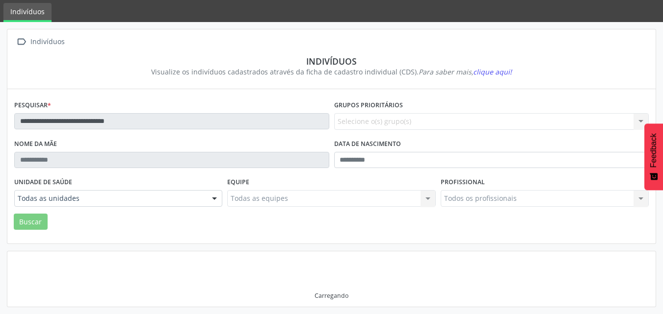
scroll to position [29, 0]
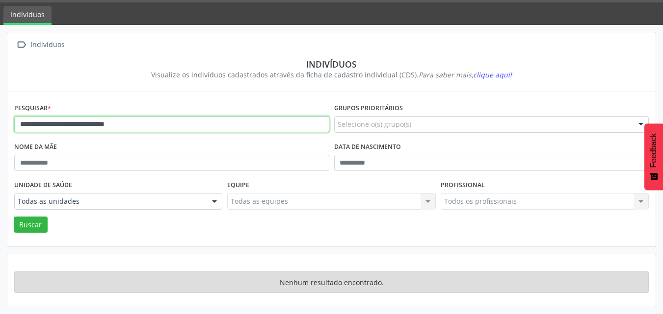
drag, startPoint x: 181, startPoint y: 125, endPoint x: 113, endPoint y: 126, distance: 67.7
click at [113, 126] on input "**********" at bounding box center [171, 124] width 315 height 17
click at [14, 217] on button "Buscar" at bounding box center [31, 225] width 34 height 17
drag, startPoint x: 121, startPoint y: 125, endPoint x: 52, endPoint y: 123, distance: 69.2
click at [52, 123] on input "**********" at bounding box center [171, 124] width 315 height 17
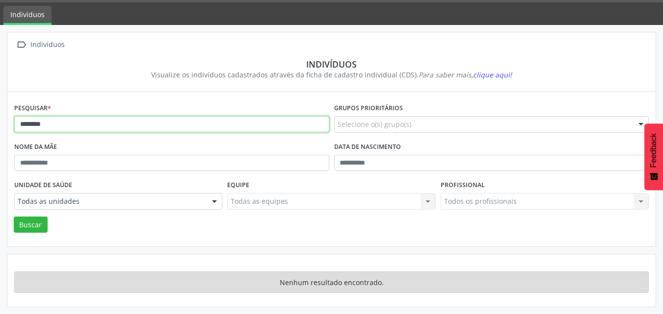
click at [14, 217] on button "Buscar" at bounding box center [31, 225] width 34 height 17
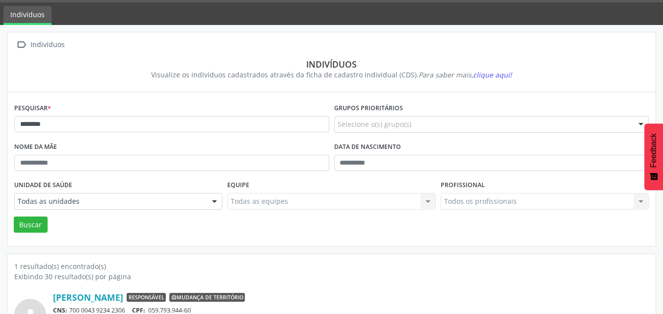
scroll to position [86, 0]
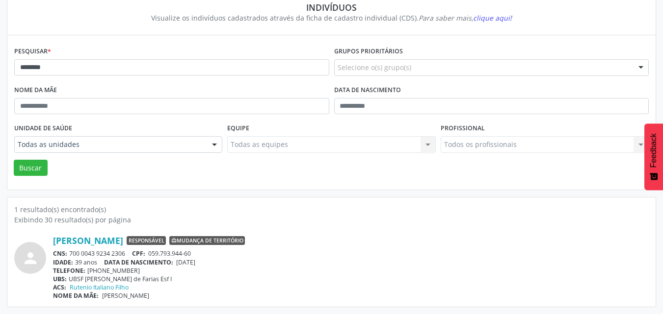
drag, startPoint x: 126, startPoint y: 255, endPoint x: 67, endPoint y: 254, distance: 58.9
click at [67, 254] on div "CNS: 700 0043 9234 2306 CPF: 059.793.944-60" at bounding box center [351, 254] width 596 height 8
drag, startPoint x: 199, startPoint y: 256, endPoint x: 151, endPoint y: 252, distance: 48.2
click at [151, 252] on div "CNS: 700 0043 9234 2306 CPF: 059.793.944-60" at bounding box center [351, 254] width 596 height 8
drag, startPoint x: 125, startPoint y: 257, endPoint x: 71, endPoint y: 254, distance: 54.6
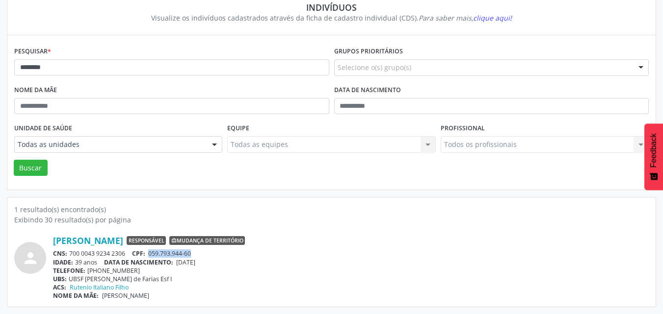
click at [71, 254] on div "CNS: 700 0043 9234 2306 CPF: 059.793.944-60" at bounding box center [351, 254] width 596 height 8
drag, startPoint x: 209, startPoint y: 262, endPoint x: 180, endPoint y: 262, distance: 29.4
click at [180, 262] on div "IDADE: 39 anos DATA DE NASCIMENTO: [DEMOGRAPHIC_DATA]" at bounding box center [351, 263] width 596 height 8
drag, startPoint x: 141, startPoint y: 274, endPoint x: 86, endPoint y: 270, distance: 54.6
click at [86, 270] on div "TELEFONE: [PHONE_NUMBER]" at bounding box center [351, 271] width 596 height 8
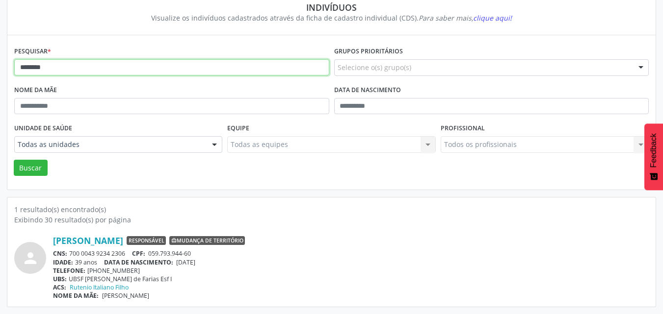
drag, startPoint x: 270, startPoint y: 67, endPoint x: 0, endPoint y: 71, distance: 269.9
click at [0, 71] on div " Indivíduos Indivíduos Visualize os indivíduos cadastrados através da ficha de…" at bounding box center [331, 141] width 663 height 346
paste input "**********"
click at [14, 160] on button "Buscar" at bounding box center [31, 168] width 34 height 17
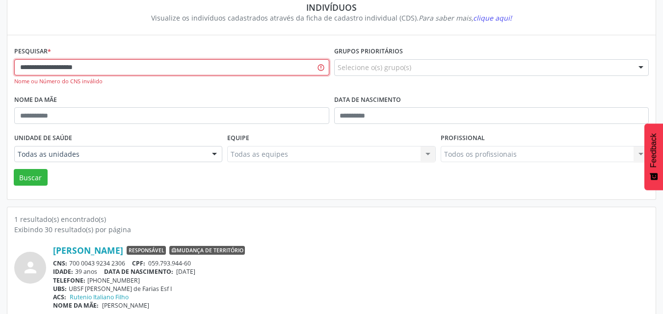
click at [14, 169] on button "Buscar" at bounding box center [31, 177] width 34 height 17
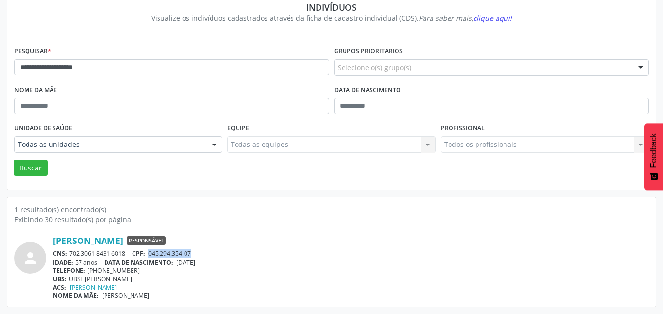
drag, startPoint x: 201, startPoint y: 251, endPoint x: 149, endPoint y: 256, distance: 52.2
click at [149, 256] on div "CNS: 702 3061 8431 6018 CPF: 045.294.354-07" at bounding box center [351, 254] width 596 height 8
drag, startPoint x: 132, startPoint y: 256, endPoint x: 71, endPoint y: 251, distance: 62.0
click at [71, 251] on div "CNS: 702 3061 8431 6018 CPF: 045.294.354-07" at bounding box center [351, 254] width 596 height 8
drag, startPoint x: 215, startPoint y: 261, endPoint x: 180, endPoint y: 262, distance: 34.9
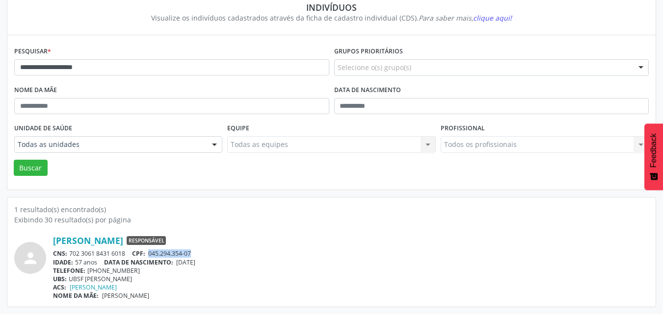
click at [180, 262] on div "IDADE: 57 anos DATA DE NASCIMENTO: [DEMOGRAPHIC_DATA]" at bounding box center [351, 263] width 596 height 8
drag, startPoint x: 133, startPoint y: 271, endPoint x: 87, endPoint y: 274, distance: 46.2
click at [87, 274] on div "TELEFONE: [PHONE_NUMBER]" at bounding box center [351, 271] width 596 height 8
drag, startPoint x: 187, startPoint y: 67, endPoint x: 0, endPoint y: 51, distance: 187.6
click at [0, 51] on div "**********" at bounding box center [331, 141] width 663 height 346
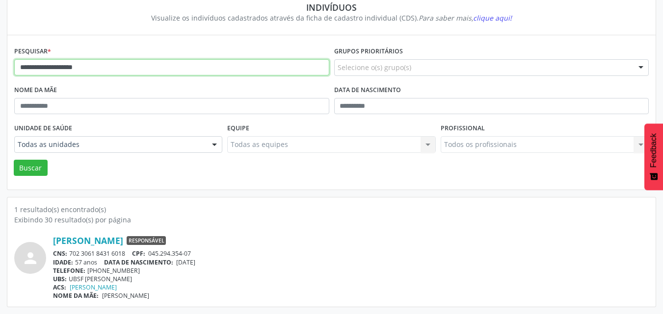
paste input "text"
click at [14, 160] on button "Buscar" at bounding box center [31, 168] width 34 height 17
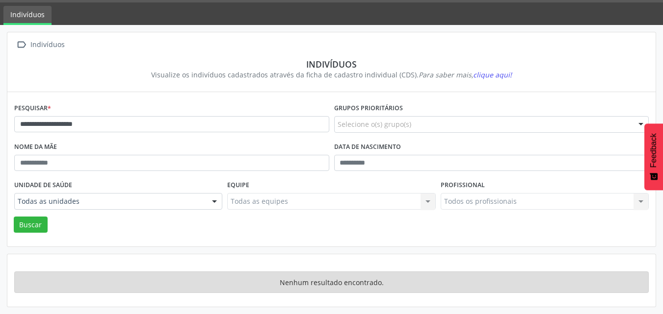
scroll to position [29, 0]
drag, startPoint x: 109, startPoint y: 124, endPoint x: 57, endPoint y: 124, distance: 52.0
click at [57, 124] on input "**********" at bounding box center [171, 124] width 315 height 17
type input "**********"
click at [14, 217] on button "Buscar" at bounding box center [31, 225] width 34 height 17
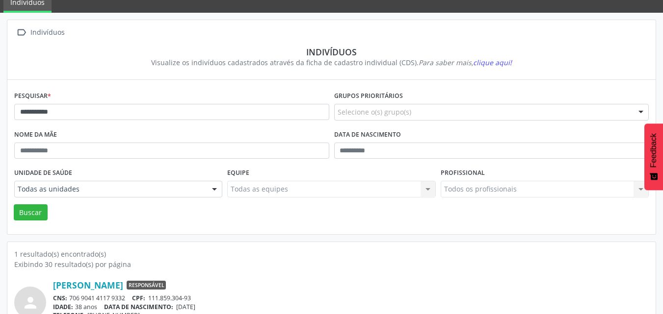
scroll to position [0, 0]
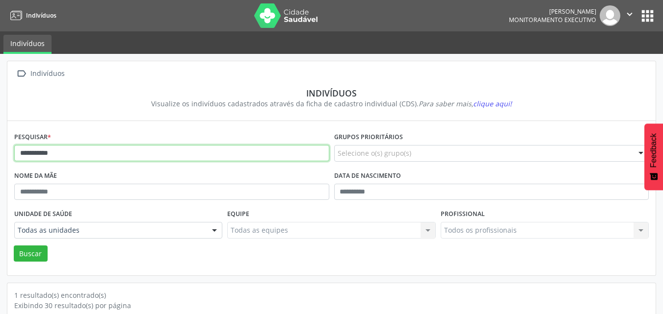
drag, startPoint x: 109, startPoint y: 153, endPoint x: 0, endPoint y: 153, distance: 109.4
click at [0, 153] on div "**********" at bounding box center [331, 227] width 663 height 346
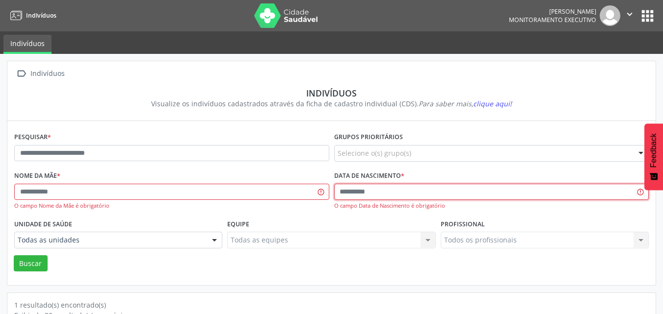
click at [345, 190] on input "text" at bounding box center [491, 192] width 315 height 17
type input "**********"
click at [14, 256] on button "Buscar" at bounding box center [31, 264] width 34 height 17
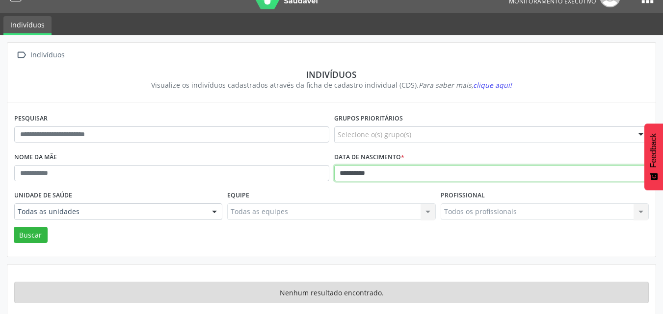
scroll to position [29, 0]
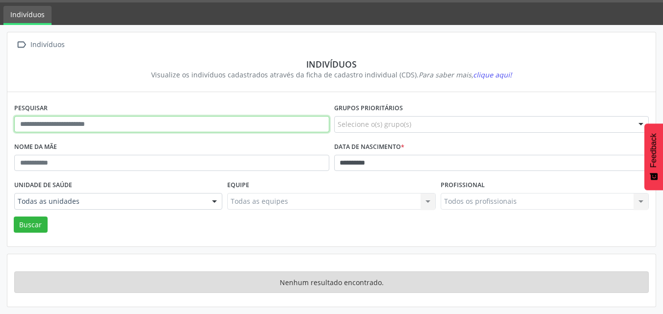
drag, startPoint x: 287, startPoint y: 122, endPoint x: 0, endPoint y: 125, distance: 287.0
click at [0, 125] on div "**********" at bounding box center [331, 169] width 663 height 289
paste input "**********"
type input "**********"
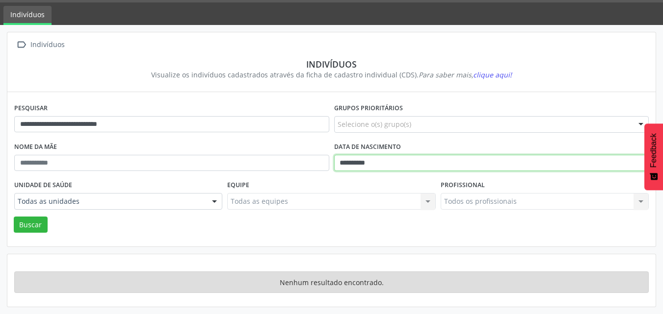
drag, startPoint x: 408, startPoint y: 158, endPoint x: 242, endPoint y: 160, distance: 165.8
click at [242, 160] on div "**********" at bounding box center [331, 159] width 639 height 38
click at [14, 217] on button "Buscar" at bounding box center [31, 225] width 34 height 17
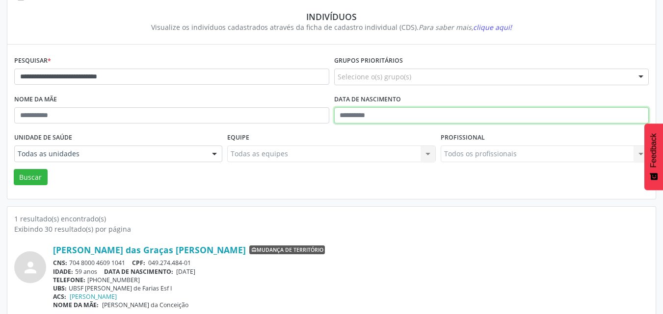
scroll to position [86, 0]
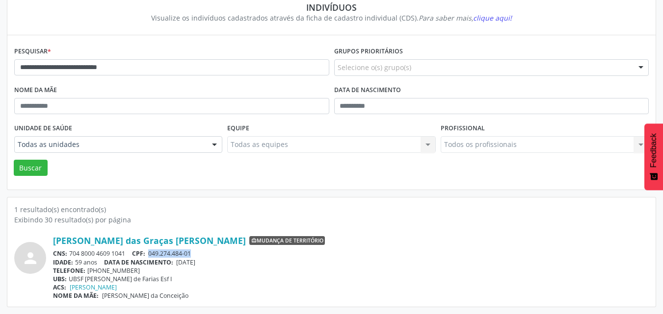
drag, startPoint x: 195, startPoint y: 254, endPoint x: 150, endPoint y: 253, distance: 45.7
click at [150, 253] on div "CNS: 704 8000 4609 1041 CPF: 049.274.484-01" at bounding box center [351, 254] width 596 height 8
drag, startPoint x: 129, startPoint y: 255, endPoint x: 69, endPoint y: 251, distance: 59.5
click at [69, 251] on div "CNS: 704 8000 4609 1041 CPF: 049.274.484-01" at bounding box center [351, 254] width 596 height 8
drag, startPoint x: 209, startPoint y: 266, endPoint x: 180, endPoint y: 260, distance: 30.2
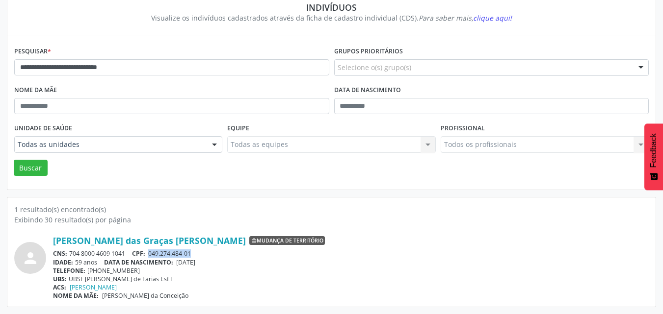
click at [180, 260] on div "IDADE: 59 anos DATA DE NASCIMENTO: [DEMOGRAPHIC_DATA]" at bounding box center [351, 263] width 596 height 8
drag, startPoint x: 187, startPoint y: 69, endPoint x: 0, endPoint y: 69, distance: 186.9
click at [0, 69] on div "**********" at bounding box center [331, 141] width 663 height 346
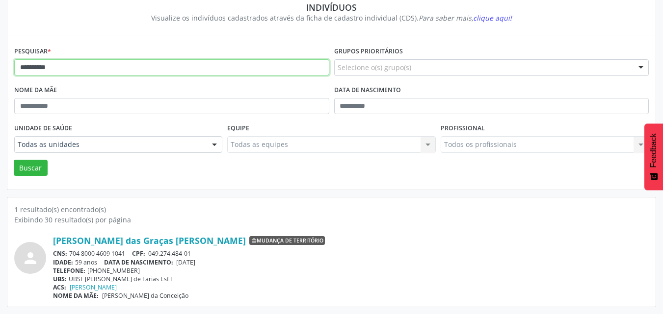
click at [14, 160] on button "Buscar" at bounding box center [31, 168] width 34 height 17
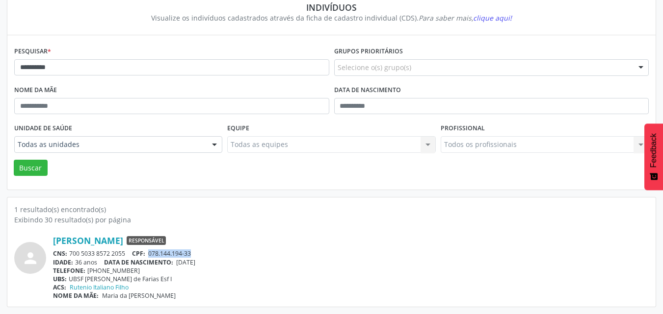
drag, startPoint x: 186, startPoint y: 254, endPoint x: 152, endPoint y: 254, distance: 34.8
click at [152, 254] on div "CNS: 700 5033 8572 2055 CPF: 078.144.194-33" at bounding box center [351, 254] width 596 height 8
drag, startPoint x: 123, startPoint y: 254, endPoint x: 70, endPoint y: 252, distance: 52.5
click at [70, 252] on div "CNS: 700 5033 8572 2055 CPF: 078.144.194-33" at bounding box center [351, 254] width 596 height 8
click at [138, 270] on div "TELEFONE: [PHONE_NUMBER]" at bounding box center [351, 271] width 596 height 8
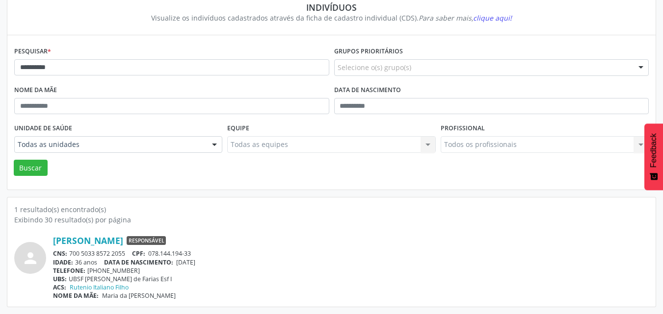
drag, startPoint x: 203, startPoint y: 262, endPoint x: 180, endPoint y: 262, distance: 23.6
click at [180, 262] on div "IDADE: 36 anos DATA DE NASCIMENTO: [DEMOGRAPHIC_DATA]" at bounding box center [351, 263] width 596 height 8
drag, startPoint x: 135, startPoint y: 268, endPoint x: 88, endPoint y: 270, distance: 47.1
click at [88, 270] on div "TELEFONE: [PHONE_NUMBER]" at bounding box center [351, 271] width 596 height 8
drag, startPoint x: 155, startPoint y: 72, endPoint x: 0, endPoint y: 67, distance: 154.6
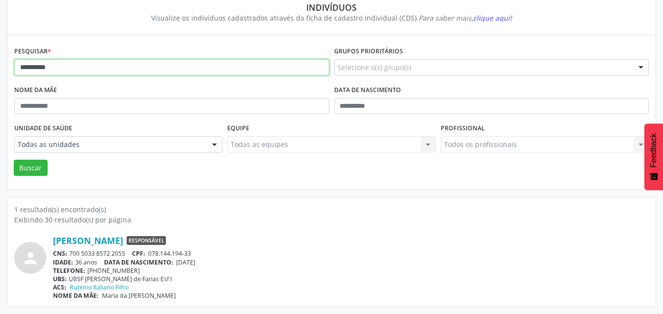
click at [0, 67] on div "**********" at bounding box center [331, 141] width 663 height 346
click at [14, 160] on button "Buscar" at bounding box center [31, 168] width 34 height 17
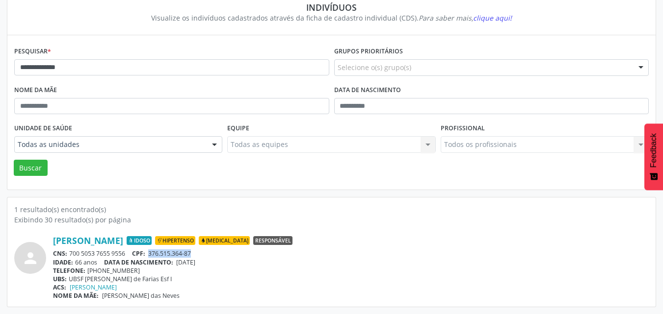
drag, startPoint x: 200, startPoint y: 257, endPoint x: 152, endPoint y: 255, distance: 47.6
click at [152, 255] on div "CNS: 700 5053 7655 9556 CPF: 376.515.364-87" at bounding box center [351, 254] width 596 height 8
drag, startPoint x: 128, startPoint y: 254, endPoint x: 70, endPoint y: 253, distance: 57.9
click at [70, 253] on div "CNS: 700 5053 7655 9556 CPF: 376.515.364-87" at bounding box center [351, 254] width 596 height 8
drag, startPoint x: 212, startPoint y: 262, endPoint x: 180, endPoint y: 259, distance: 33.1
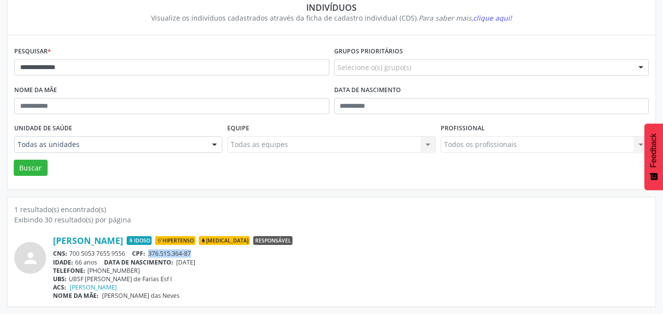
click at [180, 259] on div "IDADE: 66 anos DATA DE NASCIMENTO: [DEMOGRAPHIC_DATA]" at bounding box center [351, 263] width 596 height 8
drag, startPoint x: 132, startPoint y: 273, endPoint x: 89, endPoint y: 266, distance: 44.2
click at [89, 267] on div "TELEFONE: [PHONE_NUMBER]" at bounding box center [351, 271] width 596 height 8
click at [281, 145] on div "Todas as equipes Todas as equipes Nenhum resultado encontrado para: " " Não há …" at bounding box center [331, 144] width 208 height 17
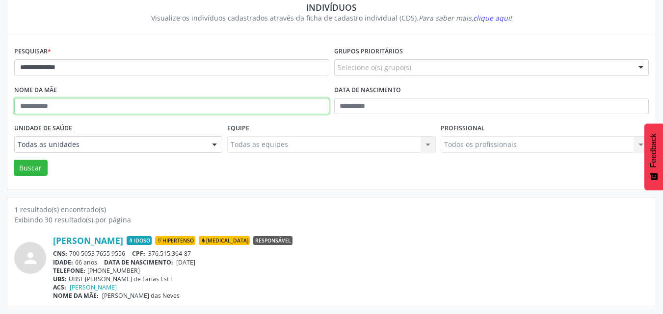
click at [262, 109] on input "text" at bounding box center [171, 106] width 315 height 17
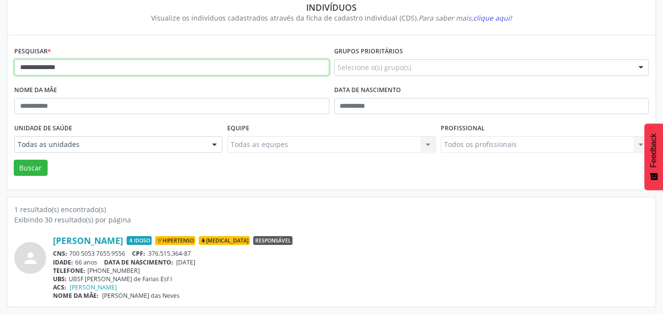
drag, startPoint x: 159, startPoint y: 69, endPoint x: 0, endPoint y: 75, distance: 159.6
click at [0, 75] on div "**********" at bounding box center [331, 141] width 663 height 346
click at [14, 160] on button "Buscar" at bounding box center [31, 168] width 34 height 17
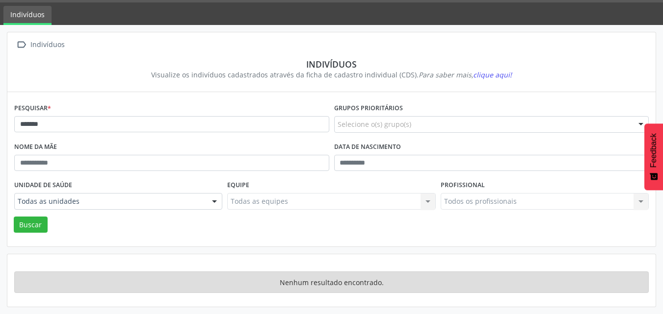
scroll to position [29, 0]
drag, startPoint x: 52, startPoint y: 123, endPoint x: 0, endPoint y: 123, distance: 51.5
click at [0, 123] on div " Indivíduos Indivíduos Visualize os indivíduos cadastrados através da ficha de…" at bounding box center [331, 169] width 663 height 289
type input "*"
click at [14, 217] on button "Buscar" at bounding box center [31, 225] width 34 height 17
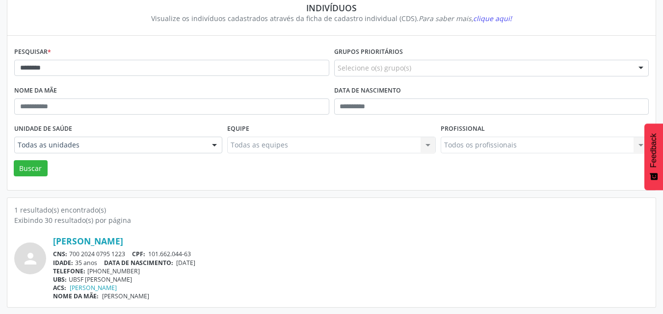
scroll to position [86, 0]
drag, startPoint x: 131, startPoint y: 66, endPoint x: 0, endPoint y: 62, distance: 131.0
click at [0, 62] on div " Indivíduos Indivíduos Visualize os indivíduos cadastrados através da ficha de…" at bounding box center [331, 141] width 663 height 346
paste input "**********"
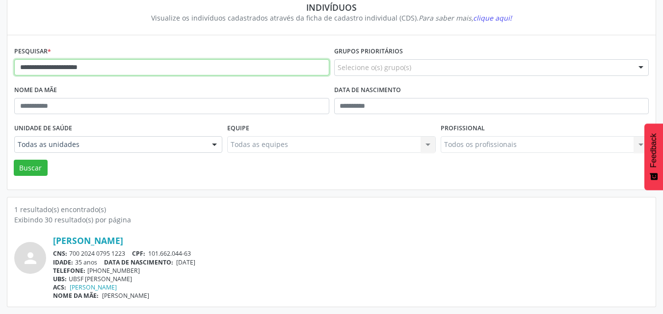
click at [14, 160] on button "Buscar" at bounding box center [31, 168] width 34 height 17
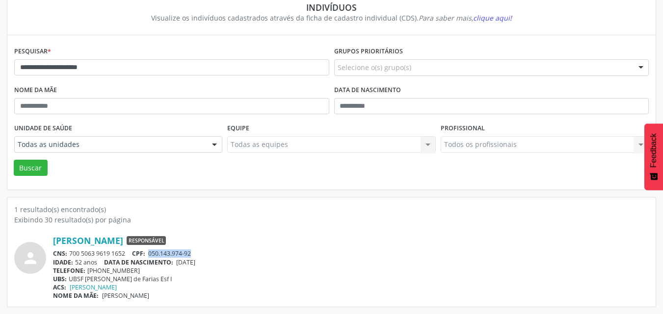
drag, startPoint x: 208, startPoint y: 253, endPoint x: 149, endPoint y: 257, distance: 58.6
click at [149, 257] on div "CNS: 700 5063 9619 1652 CPF: 050.143.974-92" at bounding box center [351, 254] width 596 height 8
drag, startPoint x: 128, startPoint y: 254, endPoint x: 70, endPoint y: 253, distance: 57.9
click at [70, 253] on div "CNS: 700 5063 9619 1652 CPF: 050.143.974-92" at bounding box center [351, 254] width 596 height 8
drag, startPoint x: 218, startPoint y: 261, endPoint x: 178, endPoint y: 262, distance: 40.8
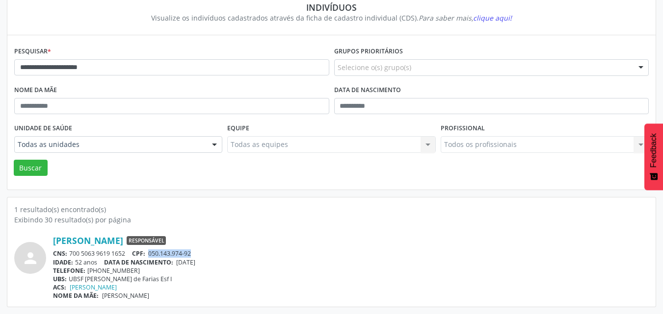
click at [178, 262] on div "IDADE: 52 anos DATA DE NASCIMENTO: [DEMOGRAPHIC_DATA]" at bounding box center [351, 263] width 596 height 8
drag, startPoint x: 143, startPoint y: 268, endPoint x: 88, endPoint y: 268, distance: 55.0
click at [88, 268] on div "TELEFONE: [PHONE_NUMBER]" at bounding box center [351, 271] width 596 height 8
drag, startPoint x: 145, startPoint y: 68, endPoint x: 1, endPoint y: 67, distance: 143.8
click at [1, 67] on div "**********" at bounding box center [331, 141] width 663 height 346
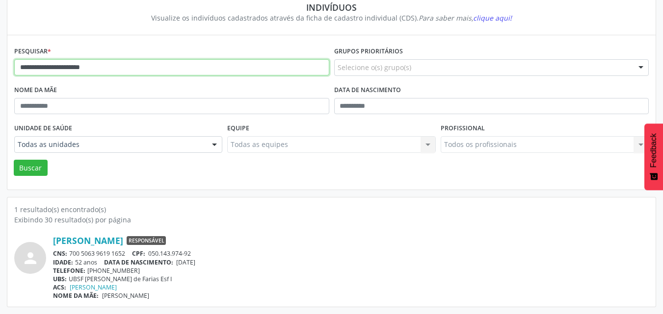
click at [14, 160] on button "Buscar" at bounding box center [31, 168] width 34 height 17
drag, startPoint x: 203, startPoint y: 254, endPoint x: 150, endPoint y: 252, distance: 52.5
click at [150, 252] on div "CNS: 700 0075 0696 0901 CPF: 042.244.074-42" at bounding box center [351, 254] width 596 height 8
drag, startPoint x: 127, startPoint y: 251, endPoint x: 70, endPoint y: 251, distance: 56.4
click at [70, 251] on div "CNS: 700 0075 0696 0901 CPF: 042.244.074-42" at bounding box center [351, 254] width 596 height 8
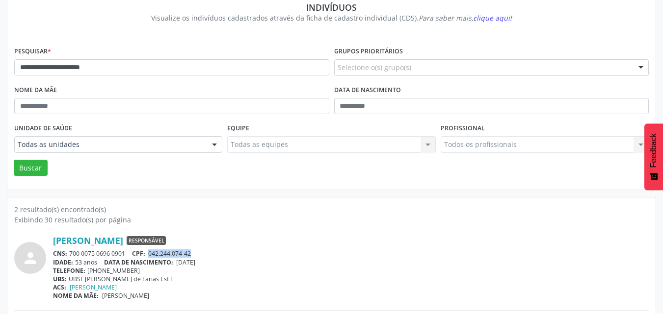
drag, startPoint x: 214, startPoint y: 262, endPoint x: 181, endPoint y: 262, distance: 33.4
click at [181, 262] on div "IDADE: 53 anos DATA DE NASCIMENTO: [DEMOGRAPHIC_DATA]" at bounding box center [351, 263] width 596 height 8
drag, startPoint x: 186, startPoint y: 59, endPoint x: 0, endPoint y: 56, distance: 186.0
click at [0, 56] on div "**********" at bounding box center [331, 184] width 663 height 433
paste input "text"
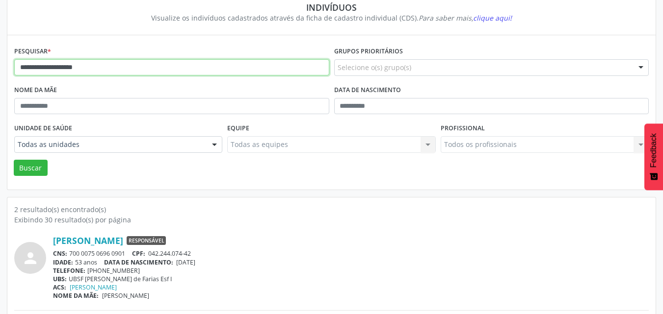
click at [14, 160] on button "Buscar" at bounding box center [31, 168] width 34 height 17
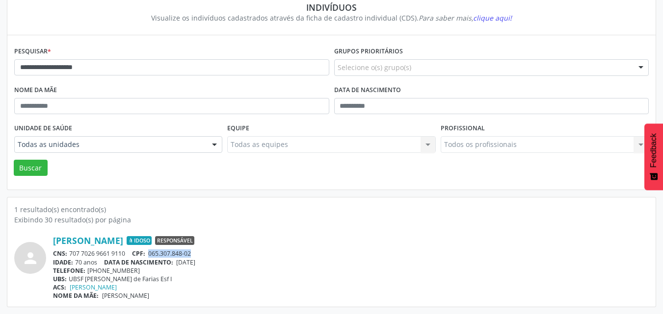
drag, startPoint x: 199, startPoint y: 256, endPoint x: 152, endPoint y: 253, distance: 47.7
click at [152, 253] on div "CNS: 707 7026 9661 9110 CPF: 065.307.848-02" at bounding box center [351, 254] width 596 height 8
drag, startPoint x: 129, startPoint y: 255, endPoint x: 72, endPoint y: 251, distance: 57.0
click at [72, 251] on div "CNS: 707 7026 9661 9110 CPF: 065.307.848-02" at bounding box center [351, 254] width 596 height 8
drag, startPoint x: 212, startPoint y: 262, endPoint x: 178, endPoint y: 263, distance: 33.9
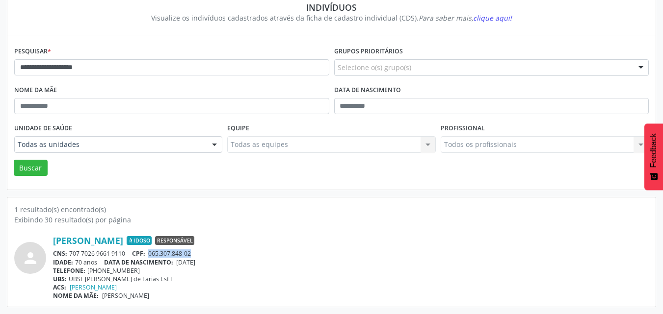
click at [178, 263] on div "IDADE: 70 anos DATA DE NASCIMENTO: [DEMOGRAPHIC_DATA]" at bounding box center [351, 263] width 596 height 8
drag, startPoint x: 144, startPoint y: 271, endPoint x: 89, endPoint y: 271, distance: 55.4
click at [89, 271] on div "TELEFONE: [PHONE_NUMBER]" at bounding box center [351, 271] width 596 height 8
drag, startPoint x: 151, startPoint y: 64, endPoint x: 0, endPoint y: 55, distance: 150.9
click at [0, 55] on div "**********" at bounding box center [331, 141] width 663 height 346
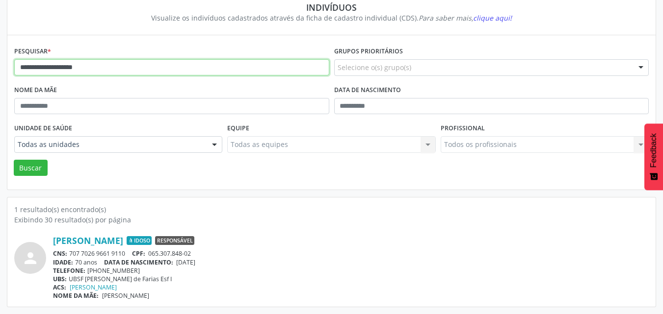
paste input "text"
click at [14, 160] on button "Buscar" at bounding box center [31, 168] width 34 height 17
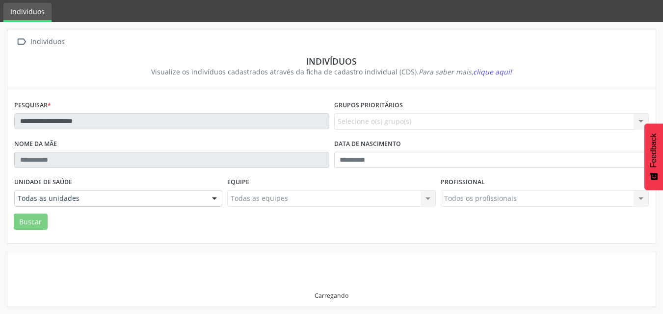
scroll to position [29, 0]
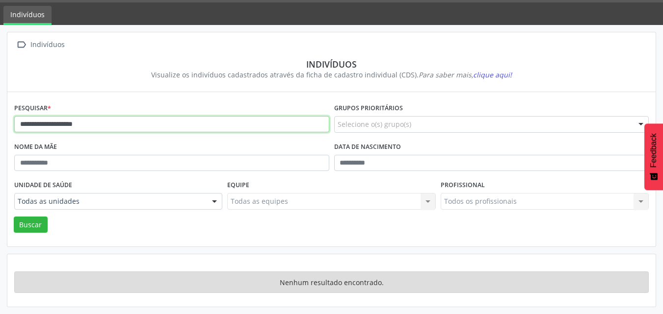
drag, startPoint x: 118, startPoint y: 122, endPoint x: 65, endPoint y: 125, distance: 53.1
click at [65, 125] on input "**********" at bounding box center [171, 124] width 315 height 17
click at [14, 217] on button "Buscar" at bounding box center [31, 225] width 34 height 17
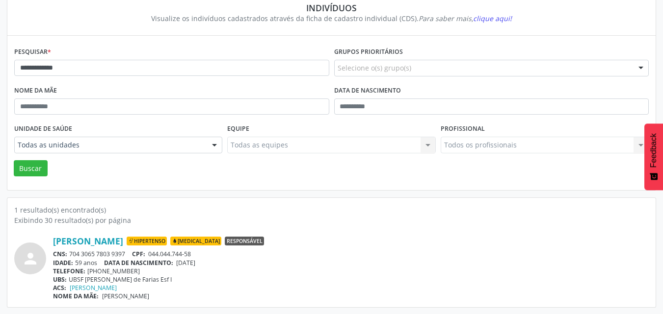
scroll to position [86, 0]
drag, startPoint x: 200, startPoint y: 253, endPoint x: 155, endPoint y: 258, distance: 45.9
click at [155, 258] on div "[PERSON_NAME] Hipertenso [MEDICAL_DATA] Responsável CNS: 704 3065 7803 9397 CPF…" at bounding box center [351, 268] width 596 height 65
click at [209, 254] on div "CNS: 704 3065 7803 9397 CPF: 044.044.744-58" at bounding box center [351, 254] width 596 height 8
drag, startPoint x: 195, startPoint y: 253, endPoint x: 150, endPoint y: 252, distance: 45.1
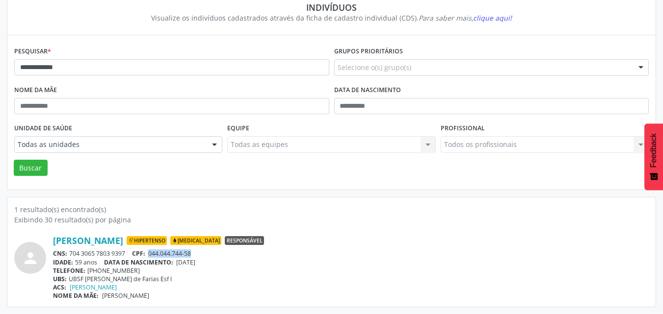
click at [150, 252] on div "CNS: 704 3065 7803 9397 CPF: 044.044.744-58" at bounding box center [351, 254] width 596 height 8
drag, startPoint x: 124, startPoint y: 255, endPoint x: 72, endPoint y: 251, distance: 51.7
click at [72, 251] on div "CNS: 704 3065 7803 9397 CPF: 044.044.744-58" at bounding box center [351, 254] width 596 height 8
drag, startPoint x: 129, startPoint y: 254, endPoint x: 71, endPoint y: 253, distance: 58.4
click at [71, 253] on div "CNS: 704 3065 7803 9397 CPF: 044.044.744-58" at bounding box center [351, 254] width 596 height 8
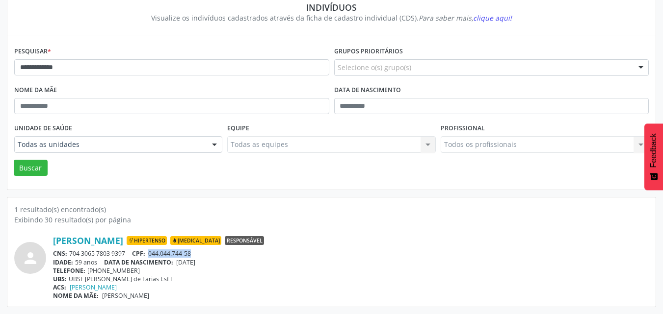
drag, startPoint x: 212, startPoint y: 262, endPoint x: 180, endPoint y: 260, distance: 32.5
click at [180, 260] on div "IDADE: 59 anos DATA DE NASCIMENTO: [DEMOGRAPHIC_DATA]" at bounding box center [351, 263] width 596 height 8
drag, startPoint x: 143, startPoint y: 239, endPoint x: 139, endPoint y: 274, distance: 35.1
click at [139, 274] on div "TELEFONE: [PHONE_NUMBER]" at bounding box center [351, 271] width 596 height 8
drag, startPoint x: 136, startPoint y: 273, endPoint x: 88, endPoint y: 270, distance: 48.2
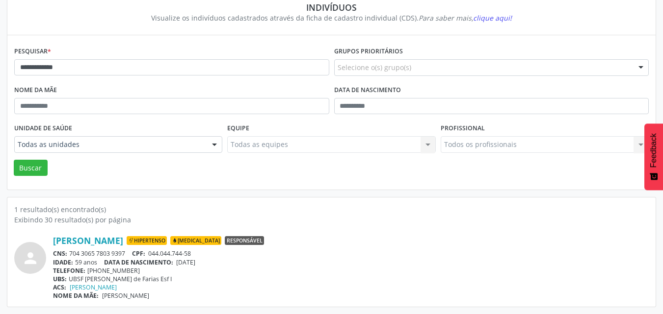
click at [88, 270] on div "TELEFONE: [PHONE_NUMBER]" at bounding box center [351, 271] width 596 height 8
drag, startPoint x: 185, startPoint y: 68, endPoint x: 0, endPoint y: 47, distance: 186.7
click at [0, 47] on div "**********" at bounding box center [331, 141] width 663 height 346
click at [14, 160] on button "Buscar" at bounding box center [31, 168] width 34 height 17
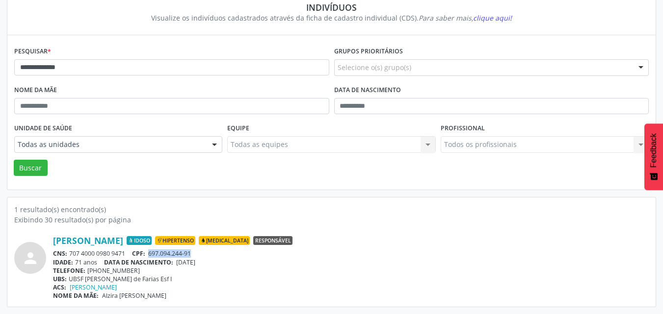
drag, startPoint x: 203, startPoint y: 251, endPoint x: 152, endPoint y: 256, distance: 51.3
click at [152, 256] on div "CNS: 707 4000 0980 9471 CPF: 697.094.244-91" at bounding box center [351, 254] width 596 height 8
drag, startPoint x: 129, startPoint y: 257, endPoint x: 70, endPoint y: 252, distance: 59.6
click at [70, 252] on div "CNS: 707 4000 0980 9471 CPF: 697.094.244-91" at bounding box center [351, 254] width 596 height 8
drag, startPoint x: 219, startPoint y: 262, endPoint x: 180, endPoint y: 263, distance: 39.8
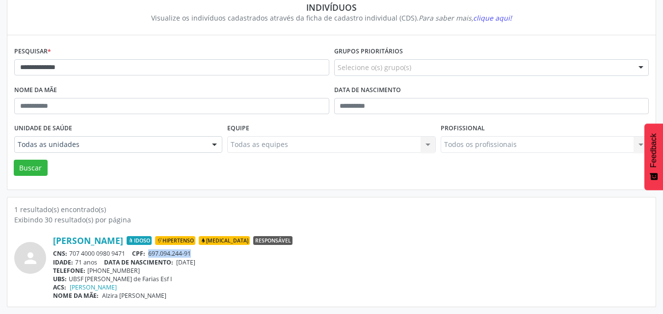
click at [180, 263] on div "IDADE: 71 anos DATA DE NASCIMENTO: [DEMOGRAPHIC_DATA]" at bounding box center [351, 263] width 596 height 8
drag, startPoint x: 119, startPoint y: 270, endPoint x: 87, endPoint y: 270, distance: 31.9
click at [87, 270] on div "TELEFONE: [PHONE_NUMBER]" at bounding box center [351, 271] width 596 height 8
drag, startPoint x: 168, startPoint y: 62, endPoint x: 0, endPoint y: 73, distance: 168.1
click at [0, 73] on div "**********" at bounding box center [331, 141] width 663 height 346
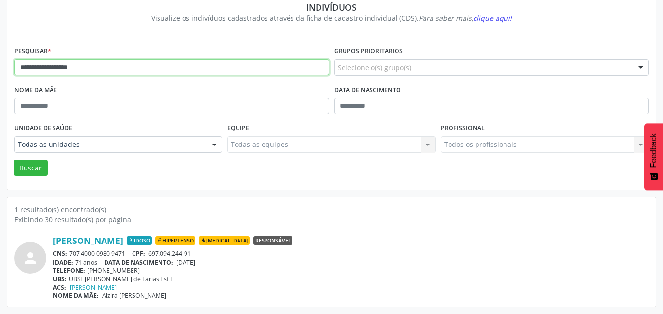
click at [14, 160] on button "Buscar" at bounding box center [31, 168] width 34 height 17
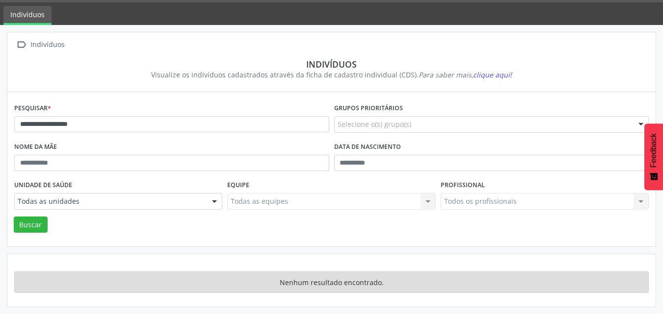
scroll to position [29, 0]
click at [153, 122] on input "**********" at bounding box center [171, 124] width 315 height 17
click at [14, 217] on button "Buscar" at bounding box center [31, 225] width 34 height 17
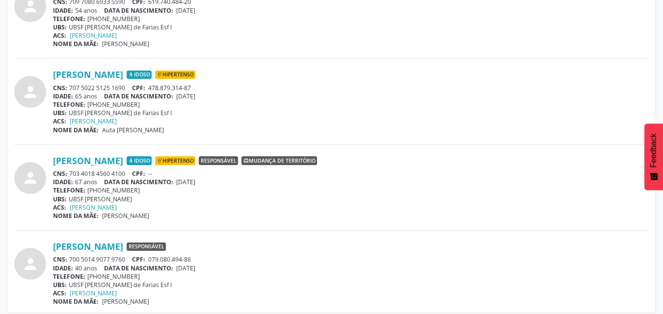
scroll to position [344, 0]
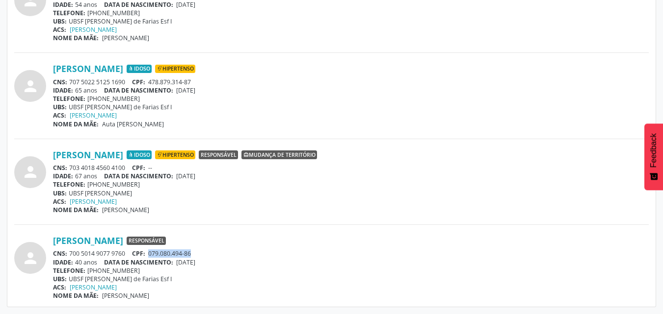
drag, startPoint x: 203, startPoint y: 251, endPoint x: 152, endPoint y: 253, distance: 51.5
click at [152, 253] on div "CNS: 700 5014 9077 9760 CPF: 079.080.494-86" at bounding box center [351, 254] width 596 height 8
drag, startPoint x: 125, startPoint y: 253, endPoint x: 70, endPoint y: 250, distance: 55.5
click at [70, 250] on div "CNS: 700 5014 9077 9760 CPF: 079.080.494-86" at bounding box center [351, 254] width 596 height 8
drag, startPoint x: 220, startPoint y: 263, endPoint x: 180, endPoint y: 261, distance: 40.3
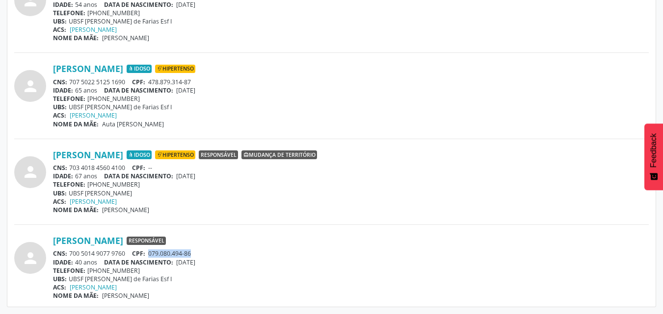
click at [180, 261] on div "IDADE: 40 anos DATA DE NASCIMENTO: [DEMOGRAPHIC_DATA]" at bounding box center [351, 263] width 596 height 8
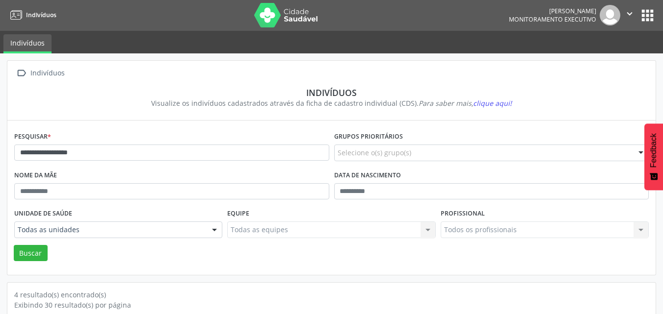
scroll to position [0, 0]
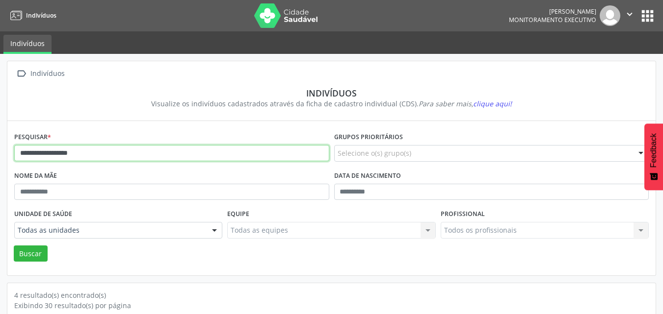
drag, startPoint x: 206, startPoint y: 154, endPoint x: 0, endPoint y: 153, distance: 205.6
paste input "text"
type input "**********"
click at [14, 246] on button "Buscar" at bounding box center [31, 254] width 34 height 17
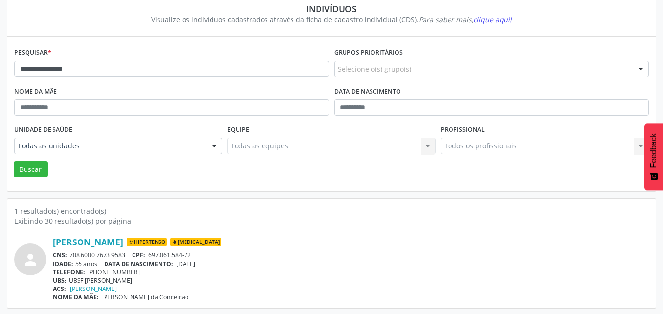
scroll to position [86, 0]
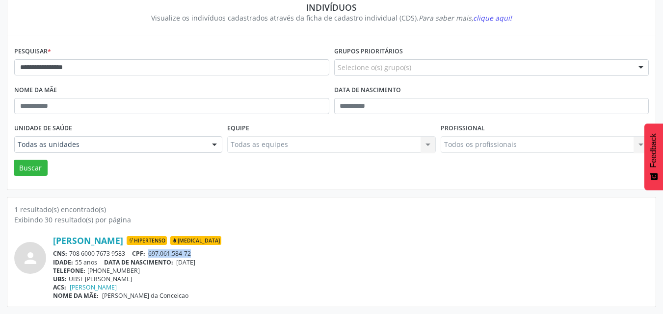
drag, startPoint x: 192, startPoint y: 254, endPoint x: 151, endPoint y: 251, distance: 41.3
click at [151, 251] on div "CNS: 708 6000 7673 9583 CPF: 697.061.584-72" at bounding box center [351, 254] width 596 height 8
drag, startPoint x: 125, startPoint y: 256, endPoint x: 71, endPoint y: 254, distance: 54.5
click at [71, 254] on div "CNS: 708 6000 7673 9583 CPF: 697.061.584-72" at bounding box center [351, 254] width 596 height 8
drag, startPoint x: 212, startPoint y: 262, endPoint x: 179, endPoint y: 265, distance: 33.5
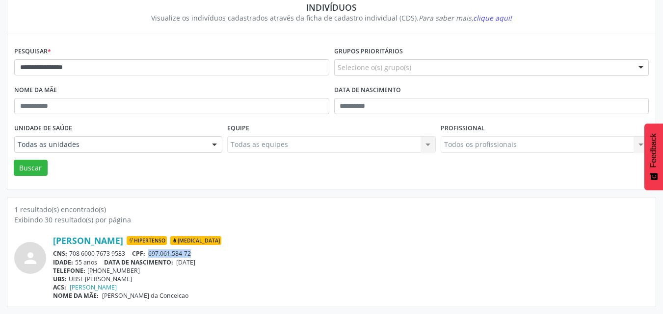
click at [179, 265] on div "IDADE: 55 anos DATA DE NASCIMENTO: [DEMOGRAPHIC_DATA]" at bounding box center [351, 263] width 596 height 8
drag, startPoint x: 138, startPoint y: 271, endPoint x: 86, endPoint y: 272, distance: 52.0
click at [86, 272] on div "TELEFONE: [PHONE_NUMBER]" at bounding box center [351, 271] width 596 height 8
drag, startPoint x: 198, startPoint y: 69, endPoint x: 22, endPoint y: 72, distance: 176.2
click at [22, 72] on input "**********" at bounding box center [171, 67] width 315 height 17
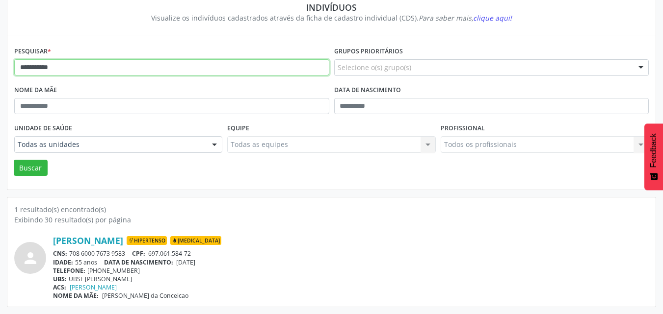
type input "**********"
click at [14, 160] on button "Buscar" at bounding box center [31, 168] width 34 height 17
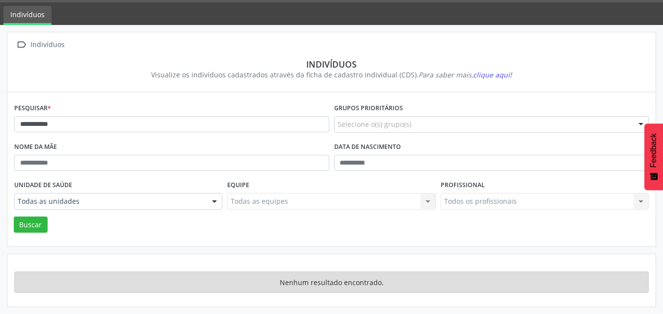
scroll to position [29, 0]
drag, startPoint x: 114, startPoint y: 123, endPoint x: 0, endPoint y: 128, distance: 114.4
click at [0, 128] on div "**********" at bounding box center [331, 169] width 663 height 289
click at [14, 217] on button "Buscar" at bounding box center [31, 225] width 34 height 17
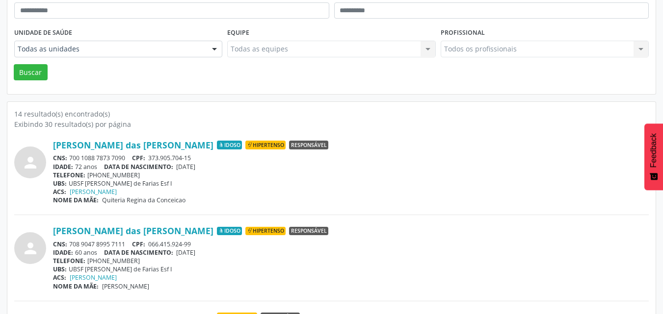
scroll to position [0, 0]
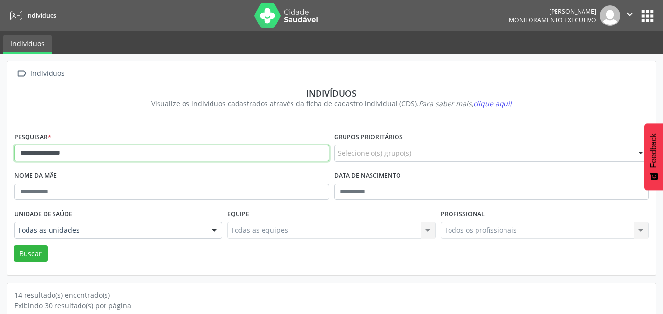
drag, startPoint x: 148, startPoint y: 153, endPoint x: 46, endPoint y: 154, distance: 101.6
click at [46, 154] on input "**********" at bounding box center [171, 153] width 315 height 17
click at [14, 246] on button "Buscar" at bounding box center [31, 254] width 34 height 17
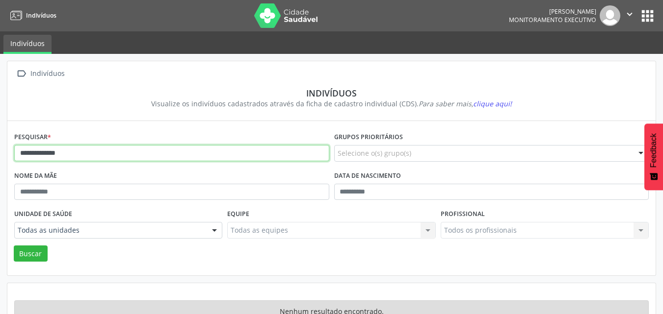
drag, startPoint x: 45, startPoint y: 155, endPoint x: 0, endPoint y: 155, distance: 44.6
click at [0, 155] on div "**********" at bounding box center [331, 198] width 663 height 289
click at [14, 246] on button "Buscar" at bounding box center [31, 254] width 34 height 17
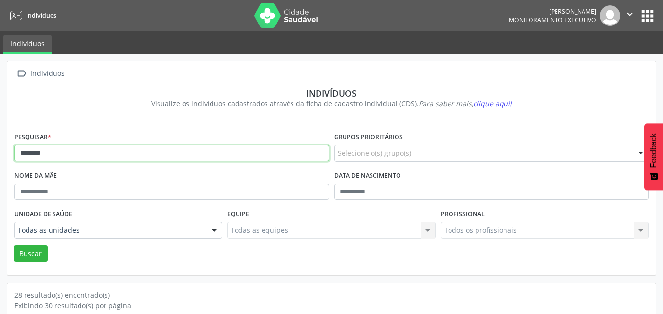
drag, startPoint x: 229, startPoint y: 157, endPoint x: 0, endPoint y: 143, distance: 229.5
type input "*"
click at [14, 246] on button "Buscar" at bounding box center [31, 254] width 34 height 17
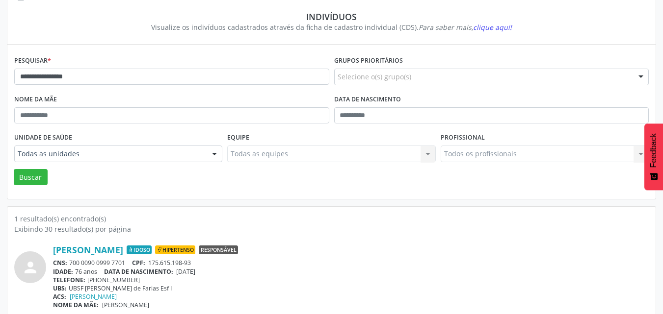
scroll to position [86, 0]
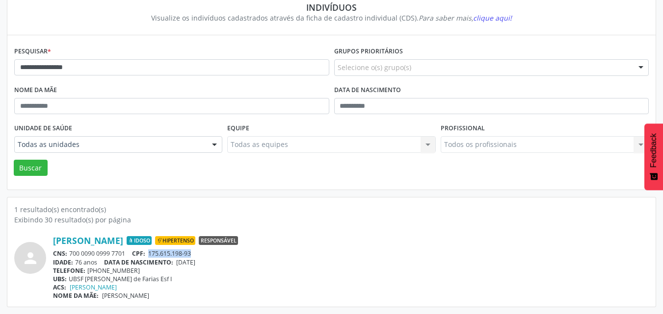
drag, startPoint x: 202, startPoint y: 254, endPoint x: 151, endPoint y: 253, distance: 51.0
click at [151, 253] on div "CNS: 700 0090 0999 7701 CPF: 175.615.198-93" at bounding box center [351, 254] width 596 height 8
drag, startPoint x: 125, startPoint y: 252, endPoint x: 69, endPoint y: 254, distance: 56.5
click at [69, 254] on div "CNS: 700 0090 0999 7701 CPF: 175.615.198-93" at bounding box center [351, 254] width 596 height 8
drag, startPoint x: 210, startPoint y: 262, endPoint x: 180, endPoint y: 261, distance: 30.9
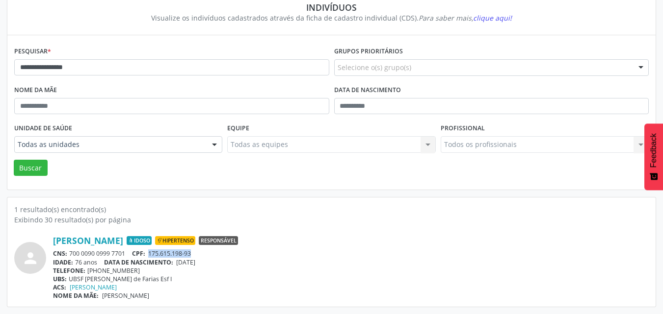
click at [180, 261] on div "IDADE: 76 anos DATA DE NASCIMENTO: [DEMOGRAPHIC_DATA]" at bounding box center [351, 263] width 596 height 8
drag, startPoint x: 137, startPoint y: 268, endPoint x: 87, endPoint y: 271, distance: 50.6
click at [87, 271] on div "TELEFONE: [PHONE_NUMBER]" at bounding box center [351, 271] width 596 height 8
drag, startPoint x: 235, startPoint y: 71, endPoint x: 0, endPoint y: 79, distance: 235.1
click at [0, 79] on div "**********" at bounding box center [331, 141] width 663 height 346
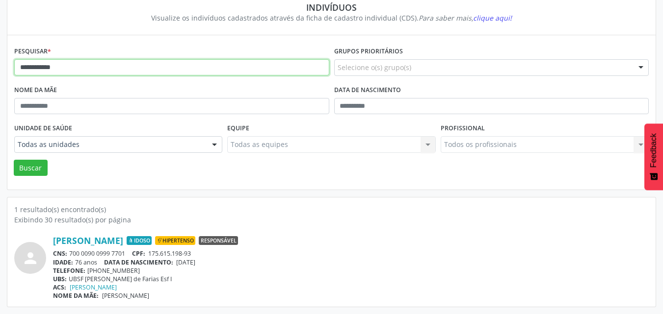
click at [14, 160] on button "Buscar" at bounding box center [31, 168] width 34 height 17
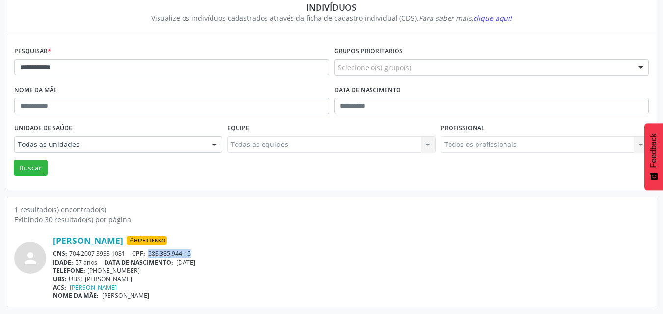
drag, startPoint x: 194, startPoint y: 252, endPoint x: 151, endPoint y: 253, distance: 43.2
click at [151, 253] on div "CNS: 704 2007 3933 1081 CPF: 583.385.944-15" at bounding box center [351, 254] width 596 height 8
drag, startPoint x: 127, startPoint y: 252, endPoint x: 68, endPoint y: 255, distance: 59.5
click at [68, 255] on div "CNS: 704 2007 3933 1081 CPF: 583.385.944-15" at bounding box center [351, 254] width 596 height 8
drag, startPoint x: 213, startPoint y: 263, endPoint x: 180, endPoint y: 261, distance: 32.9
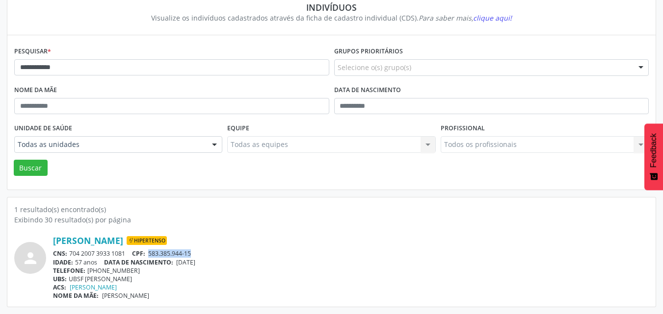
click at [180, 261] on div "IDADE: 57 anos DATA DE NASCIMENTO: [DEMOGRAPHIC_DATA]" at bounding box center [351, 263] width 596 height 8
drag, startPoint x: 113, startPoint y: 275, endPoint x: 88, endPoint y: 270, distance: 24.9
click at [88, 270] on div "TELEFONE: [PHONE_NUMBER]" at bounding box center [351, 271] width 596 height 8
drag, startPoint x: 160, startPoint y: 63, endPoint x: 0, endPoint y: 72, distance: 160.2
click at [0, 72] on div "**********" at bounding box center [331, 141] width 663 height 346
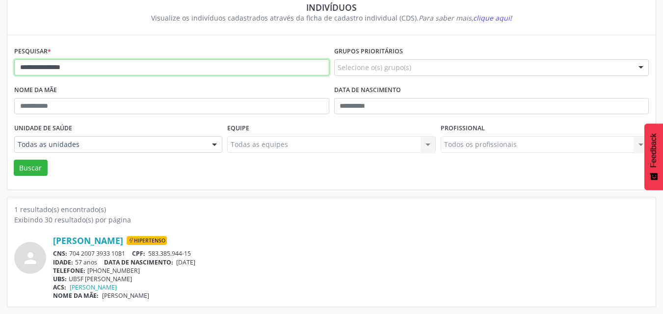
click at [14, 160] on button "Buscar" at bounding box center [31, 168] width 34 height 17
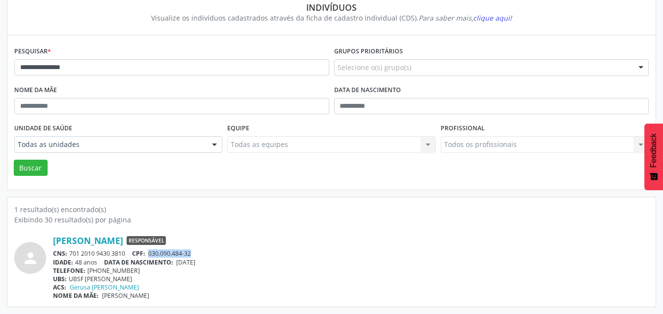
drag, startPoint x: 206, startPoint y: 254, endPoint x: 152, endPoint y: 256, distance: 54.0
click at [152, 256] on div "CNS: 701 2010 9430 3810 CPF: 030.090.484-32" at bounding box center [351, 254] width 596 height 8
drag, startPoint x: 125, startPoint y: 253, endPoint x: 71, endPoint y: 254, distance: 54.5
click at [71, 254] on div "CNS: 701 2010 9430 3810 CPF: 030.090.484-32" at bounding box center [351, 254] width 596 height 8
drag, startPoint x: 207, startPoint y: 262, endPoint x: 178, endPoint y: 264, distance: 28.5
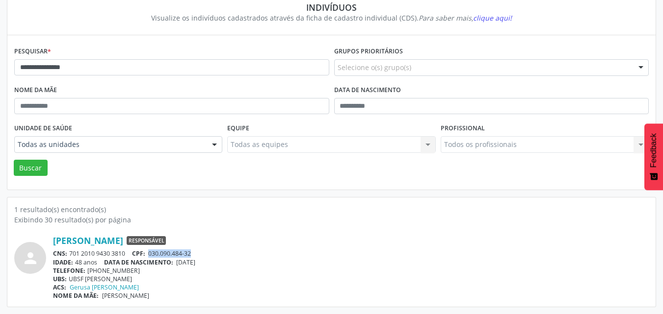
click at [178, 264] on div "IDADE: 48 anos DATA DE NASCIMENTO: [DEMOGRAPHIC_DATA]" at bounding box center [351, 263] width 596 height 8
drag, startPoint x: 131, startPoint y: 270, endPoint x: 99, endPoint y: 266, distance: 31.6
click at [99, 267] on div "TELEFONE: [PHONE_NUMBER]" at bounding box center [351, 271] width 596 height 8
drag, startPoint x: 139, startPoint y: 270, endPoint x: 88, endPoint y: 271, distance: 50.5
click at [88, 271] on div "TELEFONE: [PHONE_NUMBER]" at bounding box center [351, 271] width 596 height 8
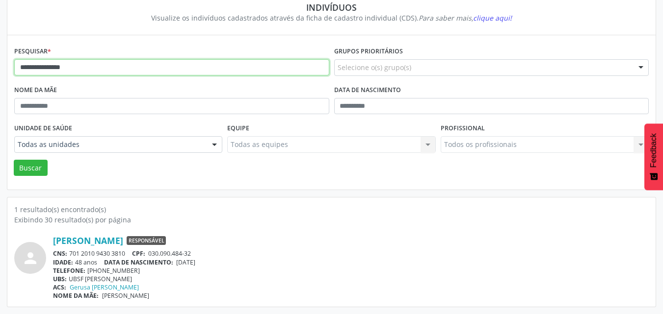
drag, startPoint x: 137, startPoint y: 69, endPoint x: 0, endPoint y: 69, distance: 137.4
click at [0, 69] on div "**********" at bounding box center [331, 141] width 663 height 346
paste input "**********"
click at [14, 160] on button "Buscar" at bounding box center [31, 168] width 34 height 17
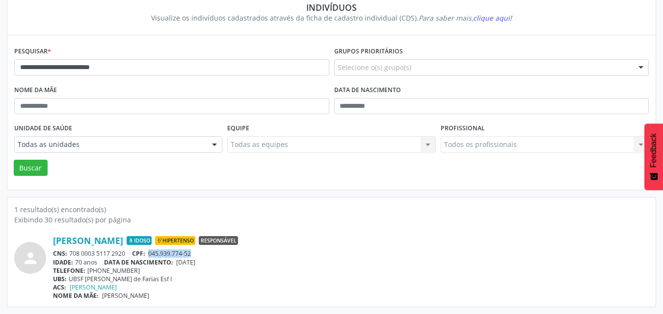
drag, startPoint x: 200, startPoint y: 255, endPoint x: 150, endPoint y: 254, distance: 50.1
click at [150, 254] on div "CNS: 708 0003 5117 2920 CPF: 045.939.774-52" at bounding box center [351, 254] width 596 height 8
drag, startPoint x: 127, startPoint y: 255, endPoint x: 69, endPoint y: 255, distance: 57.9
click at [69, 255] on div "CNS: 708 0003 5117 2920 CPF: 045.939.774-52" at bounding box center [351, 254] width 596 height 8
drag, startPoint x: 213, startPoint y: 261, endPoint x: 179, endPoint y: 262, distance: 33.9
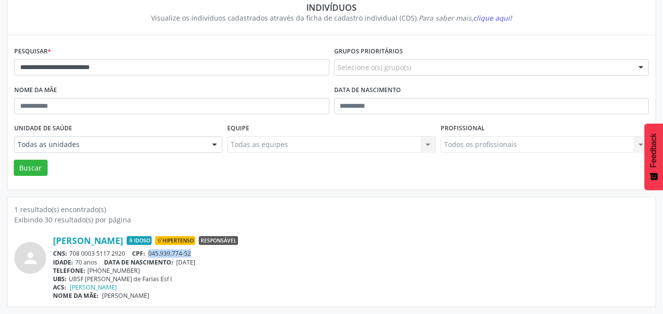
click at [179, 262] on div "IDADE: 70 anos DATA DE NASCIMENTO: [DEMOGRAPHIC_DATA]" at bounding box center [351, 263] width 596 height 8
drag, startPoint x: 137, startPoint y: 267, endPoint x: 89, endPoint y: 269, distance: 48.1
click at [89, 269] on div "TELEFONE: [PHONE_NUMBER]" at bounding box center [351, 271] width 596 height 8
drag, startPoint x: 195, startPoint y: 69, endPoint x: 0, endPoint y: 90, distance: 195.9
click at [0, 90] on div "**********" at bounding box center [331, 141] width 663 height 346
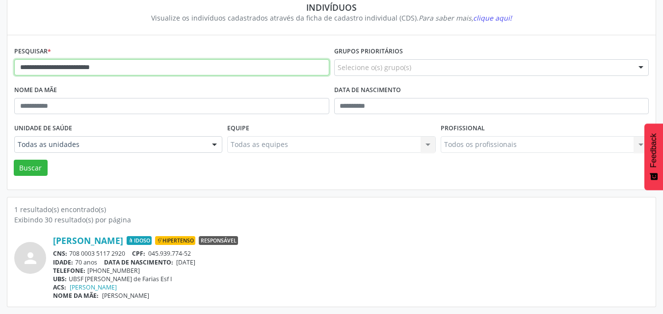
paste input "*****"
click at [14, 160] on button "Buscar" at bounding box center [31, 168] width 34 height 17
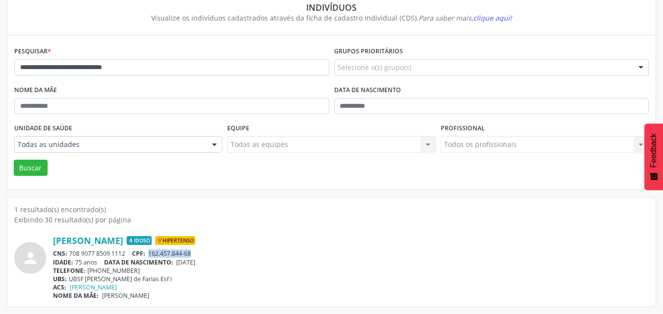
drag, startPoint x: 210, startPoint y: 251, endPoint x: 151, endPoint y: 257, distance: 59.7
click at [151, 257] on div "CNS: 708 9077 8509 1112 CPF: 162.457.844-68" at bounding box center [351, 254] width 596 height 8
drag, startPoint x: 131, startPoint y: 253, endPoint x: 70, endPoint y: 254, distance: 61.3
click at [70, 254] on div "CNS: 708 9077 8509 1112 CPF: 162.457.844-68" at bounding box center [351, 254] width 596 height 8
drag, startPoint x: 210, startPoint y: 263, endPoint x: 180, endPoint y: 262, distance: 30.9
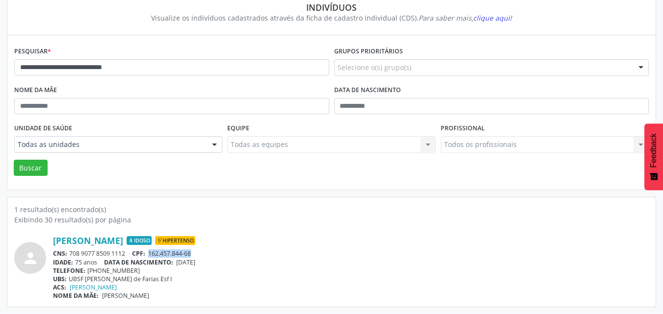
click at [180, 262] on div "IDADE: 75 anos DATA DE NASCIMENTO: [DEMOGRAPHIC_DATA]" at bounding box center [351, 263] width 596 height 8
drag, startPoint x: 145, startPoint y: 271, endPoint x: 89, endPoint y: 272, distance: 56.4
click at [89, 272] on div "TELEFONE: [PHONE_NUMBER]" at bounding box center [351, 271] width 596 height 8
drag, startPoint x: 162, startPoint y: 244, endPoint x: 242, endPoint y: 125, distance: 143.6
click at [242, 125] on label "Equipe" at bounding box center [238, 128] width 22 height 15
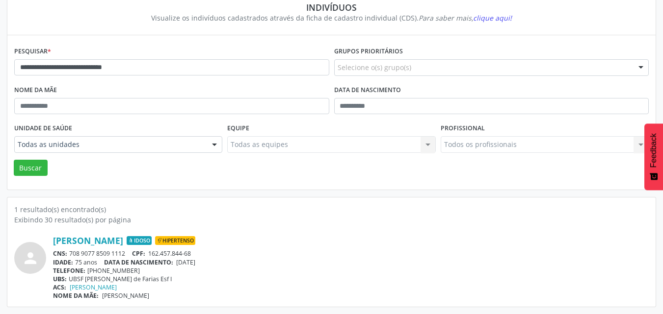
click at [243, 133] on label "Equipe" at bounding box center [238, 128] width 22 height 15
drag, startPoint x: 242, startPoint y: 68, endPoint x: 0, endPoint y: 56, distance: 242.7
click at [0, 56] on div "**********" at bounding box center [331, 141] width 663 height 346
paste input "text"
click at [14, 160] on button "Buscar" at bounding box center [31, 168] width 34 height 17
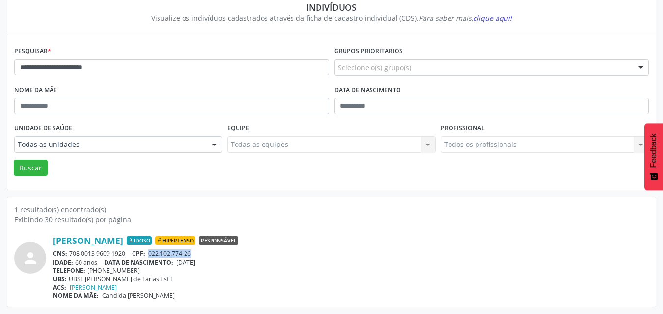
drag, startPoint x: 183, startPoint y: 251, endPoint x: 150, endPoint y: 252, distance: 33.9
click at [150, 252] on div "CNS: 708 0013 9609 1920 CPF: 022.102.774-26" at bounding box center [351, 254] width 596 height 8
drag, startPoint x: 127, startPoint y: 254, endPoint x: 71, endPoint y: 255, distance: 56.4
click at [71, 255] on div "CNS: 708 0013 9609 1920 CPF: 022.102.774-26" at bounding box center [351, 254] width 596 height 8
drag, startPoint x: 215, startPoint y: 263, endPoint x: 180, endPoint y: 261, distance: 35.4
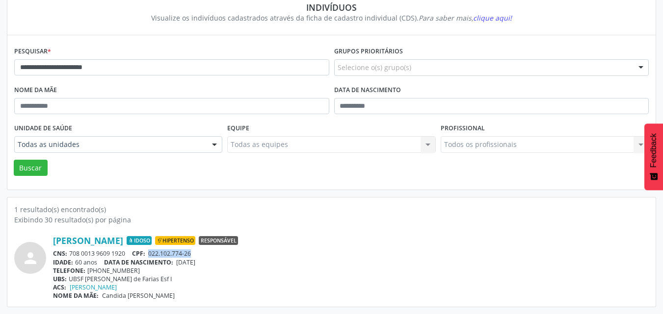
click at [180, 261] on div "IDADE: 60 anos DATA DE NASCIMENTO: [DEMOGRAPHIC_DATA]" at bounding box center [351, 263] width 596 height 8
drag, startPoint x: 134, startPoint y: 270, endPoint x: 88, endPoint y: 271, distance: 46.1
click at [88, 271] on div "TELEFONE: [PHONE_NUMBER]" at bounding box center [351, 271] width 596 height 8
drag, startPoint x: 183, startPoint y: 76, endPoint x: 0, endPoint y: 83, distance: 183.1
click at [0, 83] on div "**********" at bounding box center [331, 141] width 663 height 346
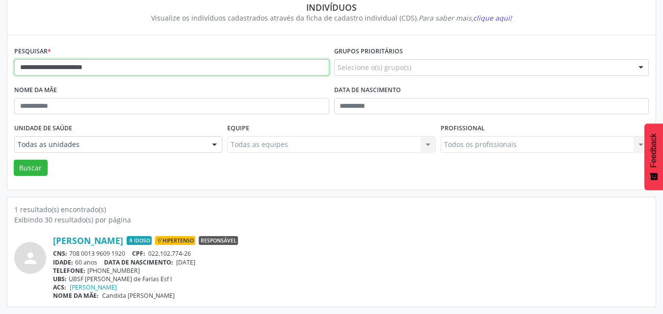
paste input "text"
click at [14, 160] on button "Buscar" at bounding box center [31, 168] width 34 height 17
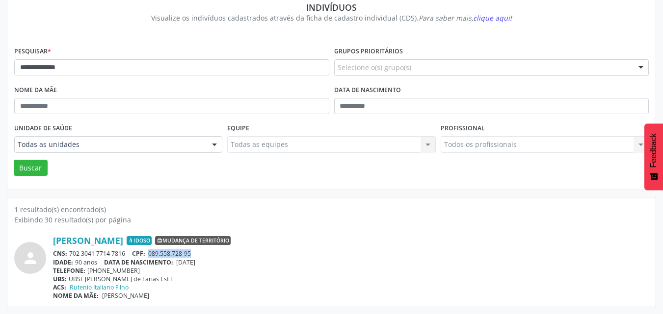
drag, startPoint x: 187, startPoint y: 253, endPoint x: 149, endPoint y: 250, distance: 38.4
click at [149, 250] on div "CNS: 702 3041 7714 7816 CPF: 089.558.728-95" at bounding box center [351, 254] width 596 height 8
drag, startPoint x: 104, startPoint y: 253, endPoint x: 69, endPoint y: 254, distance: 34.4
click at [69, 254] on div "CNS: 702 3041 7714 7816 CPF: 089.558.728-95" at bounding box center [351, 254] width 596 height 8
drag, startPoint x: 215, startPoint y: 261, endPoint x: 180, endPoint y: 262, distance: 35.4
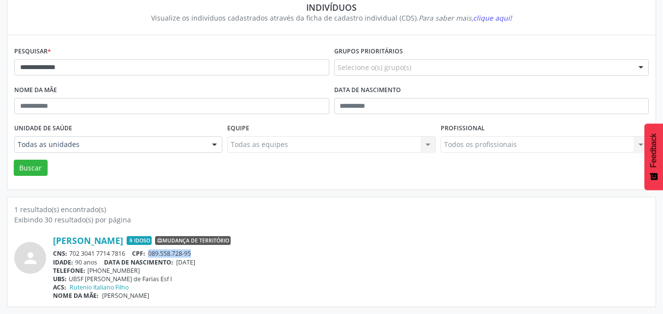
click at [180, 262] on div "IDADE: 90 anos DATA DE NASCIMENTO: [DEMOGRAPHIC_DATA]" at bounding box center [351, 263] width 596 height 8
drag, startPoint x: 141, startPoint y: 72, endPoint x: 0, endPoint y: 66, distance: 141.4
click at [0, 66] on div "**********" at bounding box center [331, 141] width 663 height 346
paste input "********"
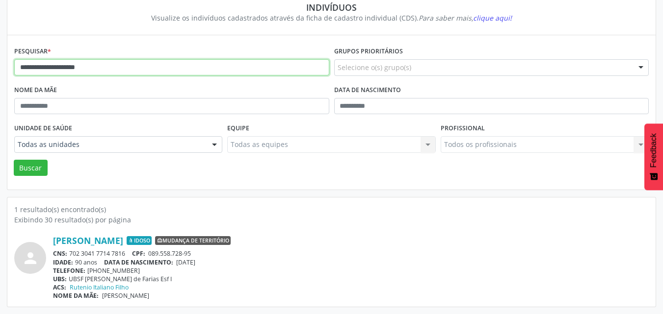
click at [14, 160] on button "Buscar" at bounding box center [31, 168] width 34 height 17
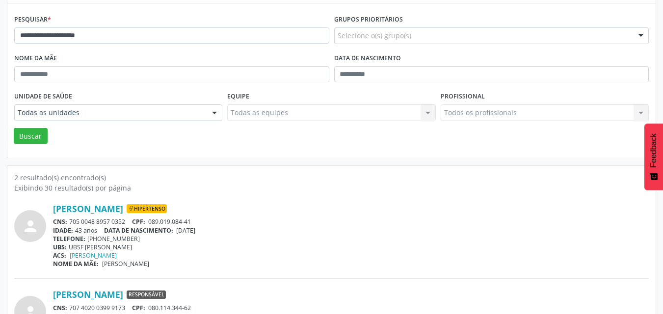
scroll to position [135, 0]
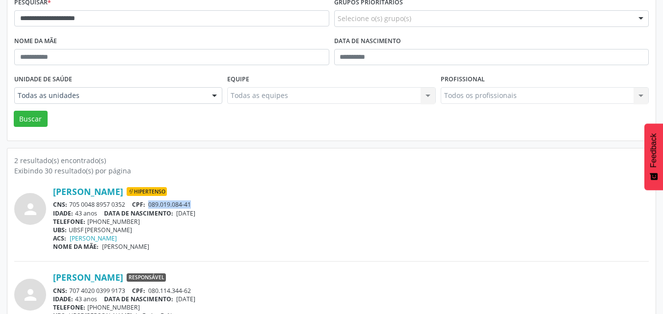
drag, startPoint x: 199, startPoint y: 203, endPoint x: 149, endPoint y: 205, distance: 50.1
click at [149, 205] on div "CNS: 705 0048 8957 0352 CPF: 089.019.084-41" at bounding box center [351, 205] width 596 height 8
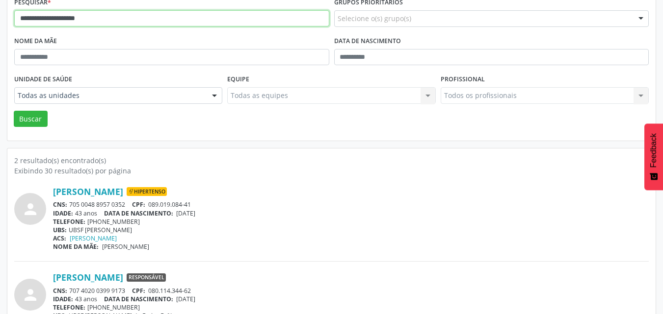
drag, startPoint x: 209, startPoint y: 11, endPoint x: 0, endPoint y: 18, distance: 209.1
click at [0, 18] on div "**********" at bounding box center [331, 135] width 663 height 433
paste input "*********"
click at [14, 111] on button "Buscar" at bounding box center [31, 119] width 34 height 17
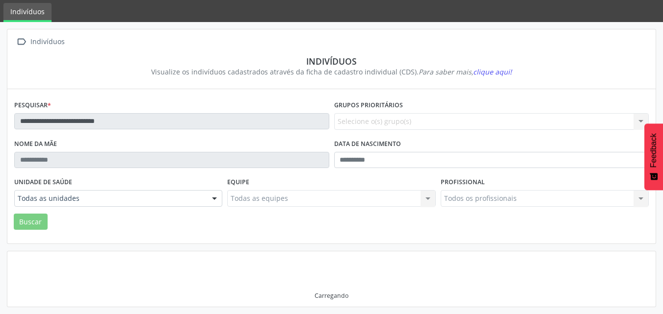
scroll to position [29, 0]
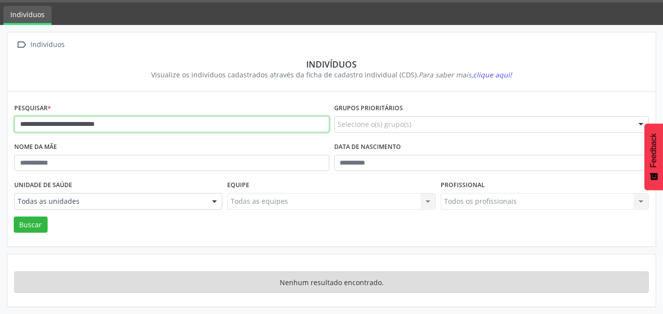
drag, startPoint x: 145, startPoint y: 125, endPoint x: 104, endPoint y: 123, distance: 40.7
click at [104, 123] on input "**********" at bounding box center [171, 124] width 315 height 17
click at [14, 217] on button "Buscar" at bounding box center [31, 225] width 34 height 17
drag, startPoint x: 137, startPoint y: 128, endPoint x: 61, endPoint y: 123, distance: 76.2
click at [61, 123] on input "**********" at bounding box center [171, 124] width 315 height 17
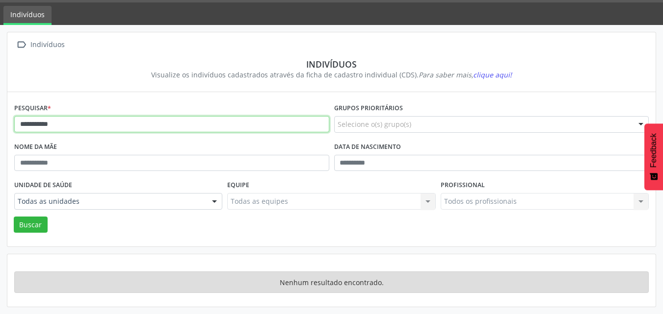
click at [14, 217] on button "Buscar" at bounding box center [31, 225] width 34 height 17
drag, startPoint x: 209, startPoint y: 122, endPoint x: 0, endPoint y: 105, distance: 209.8
click at [0, 105] on div "**********" at bounding box center [331, 169] width 663 height 289
paste input "**********"
click at [14, 217] on button "Buscar" at bounding box center [31, 225] width 34 height 17
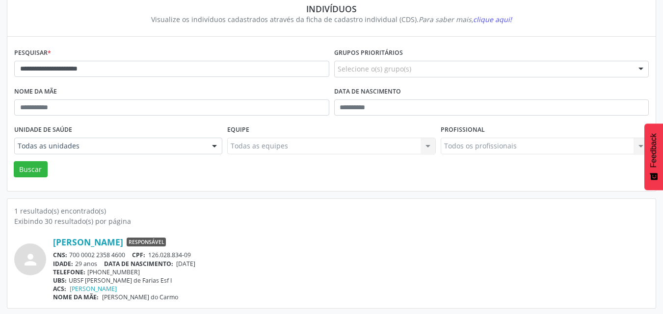
scroll to position [86, 0]
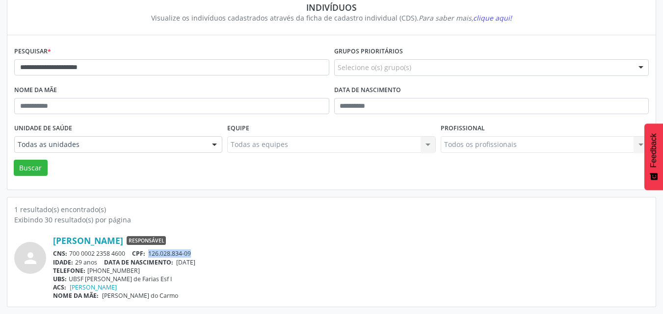
drag, startPoint x: 177, startPoint y: 254, endPoint x: 149, endPoint y: 253, distance: 28.5
click at [149, 253] on div "CNS: 700 0002 2358 4600 CPF: 126.028.834-09" at bounding box center [351, 254] width 596 height 8
drag, startPoint x: 125, startPoint y: 254, endPoint x: 71, endPoint y: 250, distance: 54.1
click at [71, 250] on div "CNS: 700 0002 2358 4600 CPF: 126.028.834-09" at bounding box center [351, 254] width 596 height 8
drag, startPoint x: 211, startPoint y: 262, endPoint x: 180, endPoint y: 263, distance: 31.4
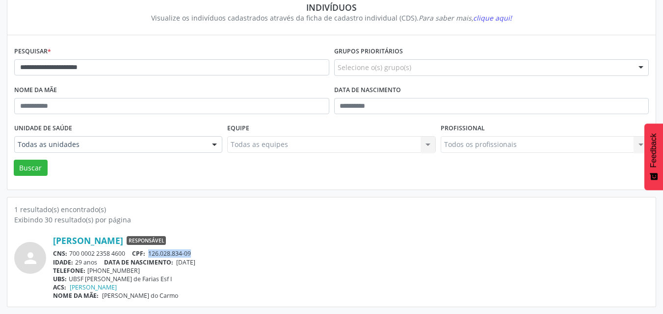
click at [180, 263] on div "IDADE: 29 anos DATA DE NASCIMENTO: [DEMOGRAPHIC_DATA]" at bounding box center [351, 263] width 596 height 8
drag, startPoint x: 149, startPoint y: 271, endPoint x: 87, endPoint y: 270, distance: 61.3
click at [87, 270] on div "TELEFONE: [PHONE_NUMBER]" at bounding box center [351, 271] width 596 height 8
drag, startPoint x: 279, startPoint y: 75, endPoint x: 0, endPoint y: 80, distance: 278.7
click at [0, 80] on div "**********" at bounding box center [331, 141] width 663 height 346
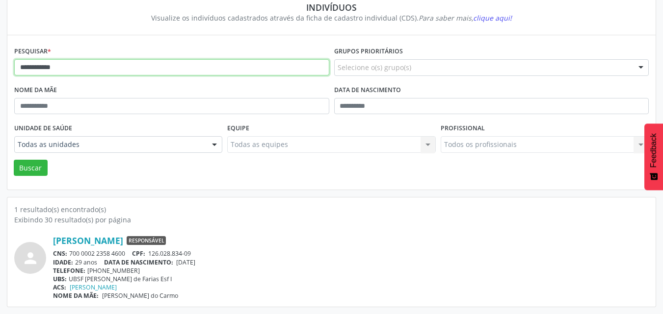
click at [14, 160] on button "Buscar" at bounding box center [31, 168] width 34 height 17
drag, startPoint x: 143, startPoint y: 272, endPoint x: 87, endPoint y: 271, distance: 55.4
click at [87, 271] on div "TELEFONE: [PHONE_NUMBER]" at bounding box center [351, 271] width 596 height 8
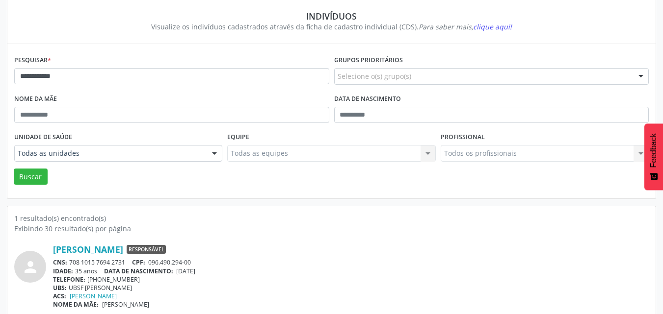
scroll to position [0, 0]
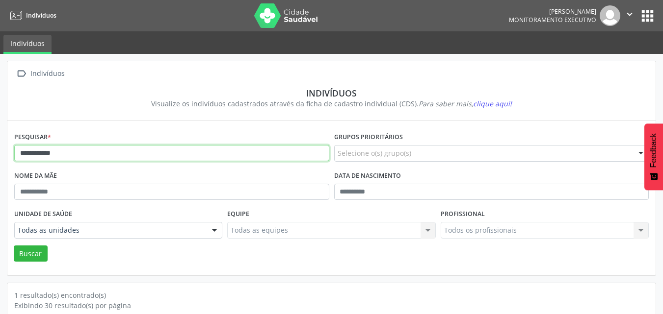
drag, startPoint x: 167, startPoint y: 154, endPoint x: 0, endPoint y: 145, distance: 167.0
click at [0, 145] on div "**********" at bounding box center [331, 227] width 663 height 346
click at [14, 246] on button "Buscar" at bounding box center [31, 254] width 34 height 17
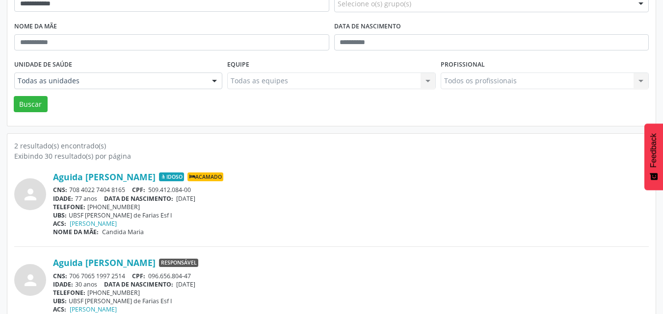
scroll to position [172, 0]
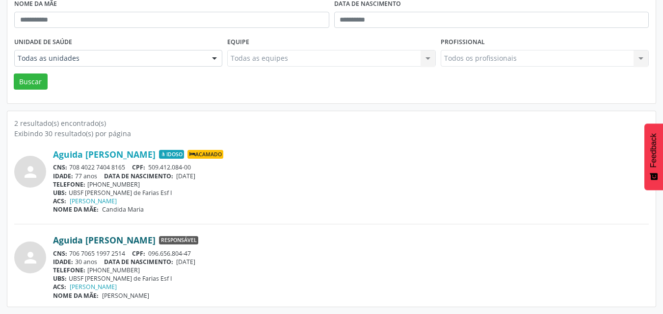
click at [154, 241] on link "Aguida [PERSON_NAME]" at bounding box center [104, 240] width 103 height 11
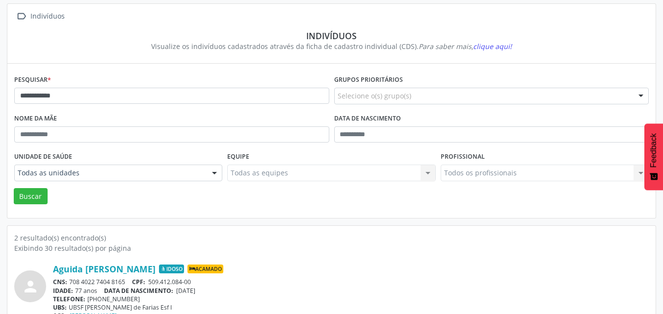
scroll to position [0, 0]
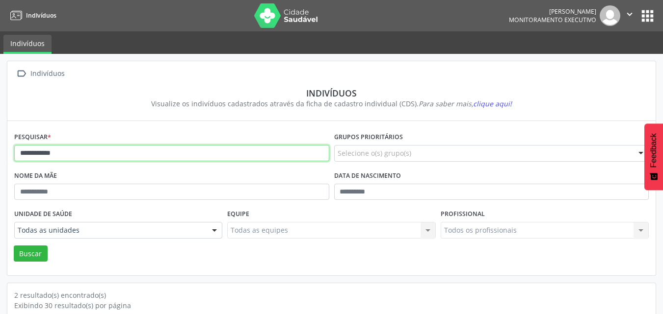
drag, startPoint x: 154, startPoint y: 146, endPoint x: 0, endPoint y: 169, distance: 155.3
click at [0, 169] on div "**********" at bounding box center [331, 270] width 663 height 433
type input "**********"
click at [14, 246] on button "Buscar" at bounding box center [31, 254] width 34 height 17
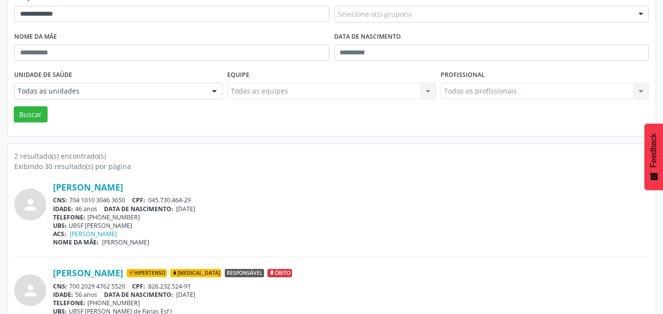
scroll to position [172, 0]
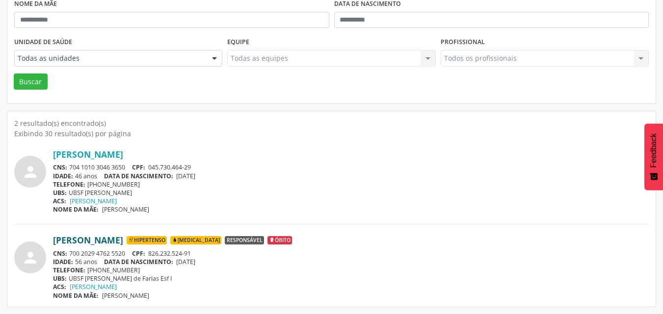
click at [123, 239] on link "[PERSON_NAME]" at bounding box center [88, 240] width 70 height 11
click at [156, 276] on div "UBS: UBSF [PERSON_NAME] de Farias Esf I" at bounding box center [351, 279] width 596 height 8
click at [123, 269] on div "TELEFONE: [PHONE_NUMBER]" at bounding box center [351, 270] width 596 height 8
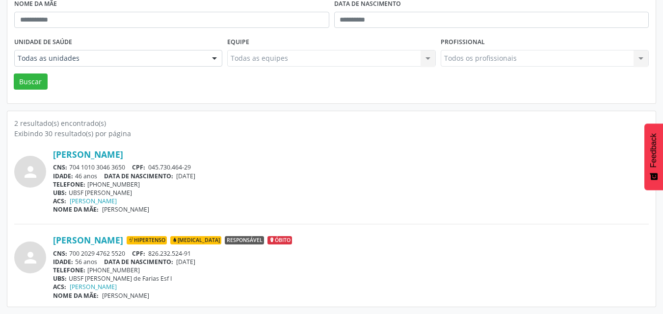
click at [107, 268] on div "TELEFONE: [PHONE_NUMBER]" at bounding box center [351, 270] width 596 height 8
click at [114, 270] on div "TELEFONE: [PHONE_NUMBER]" at bounding box center [351, 270] width 596 height 8
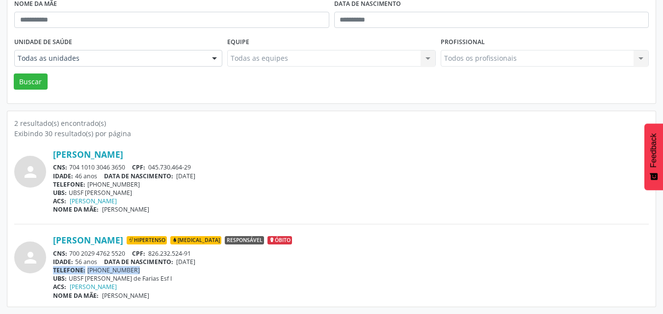
click at [114, 270] on div "TELEFONE: [PHONE_NUMBER]" at bounding box center [351, 270] width 596 height 8
click at [91, 262] on div "IDADE: 56 anos DATA DE NASCIMENTO: [DEMOGRAPHIC_DATA]" at bounding box center [351, 262] width 596 height 8
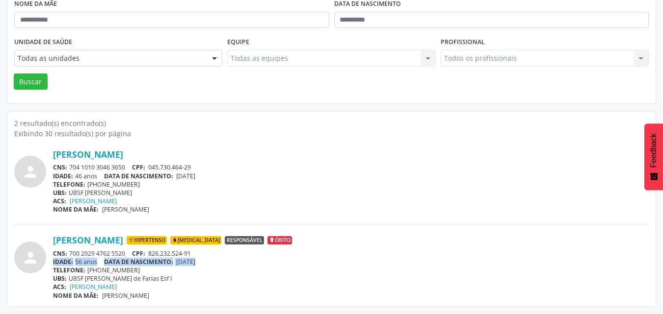
click at [91, 262] on div "IDADE: 56 anos DATA DE NASCIMENTO: [DEMOGRAPHIC_DATA]" at bounding box center [351, 262] width 596 height 8
drag, startPoint x: 229, startPoint y: 241, endPoint x: 236, endPoint y: 241, distance: 7.9
click at [167, 241] on span "Hipertenso" at bounding box center [147, 240] width 40 height 9
click at [221, 243] on span "[MEDICAL_DATA]" at bounding box center [195, 240] width 51 height 9
drag, startPoint x: 344, startPoint y: 242, endPoint x: 335, endPoint y: 243, distance: 8.8
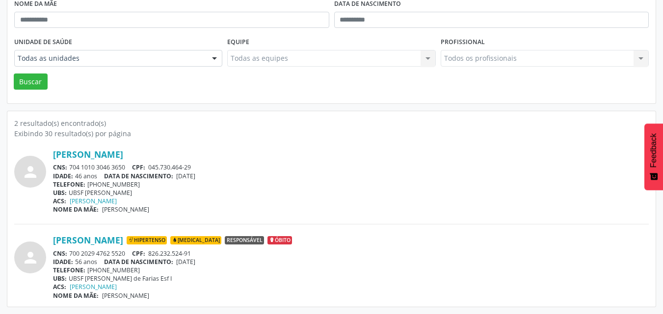
click at [292, 243] on span "Óbito" at bounding box center [279, 240] width 25 height 9
